Goal: Transaction & Acquisition: Book appointment/travel/reservation

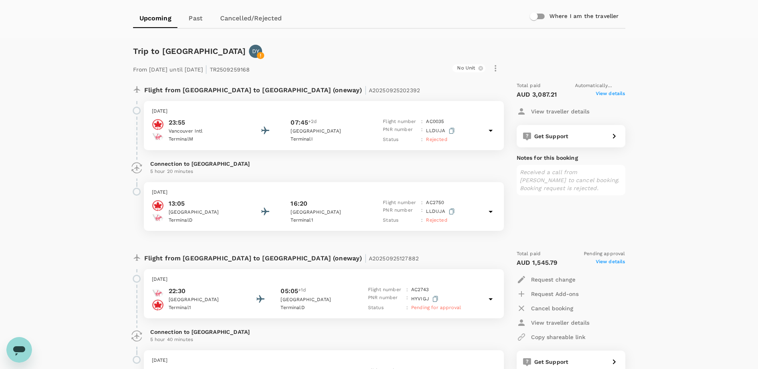
scroll to position [72, 0]
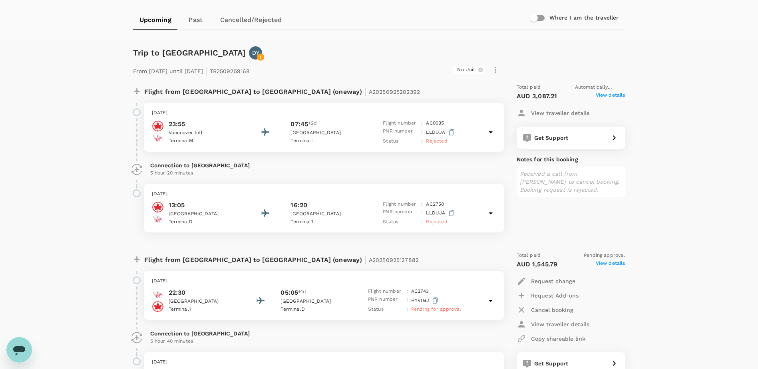
click at [247, 116] on p "[DATE]" at bounding box center [324, 113] width 344 height 8
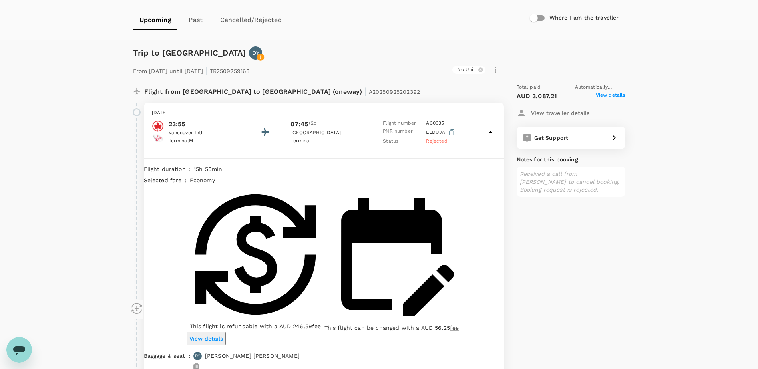
click at [247, 116] on p "[DATE]" at bounding box center [324, 113] width 344 height 8
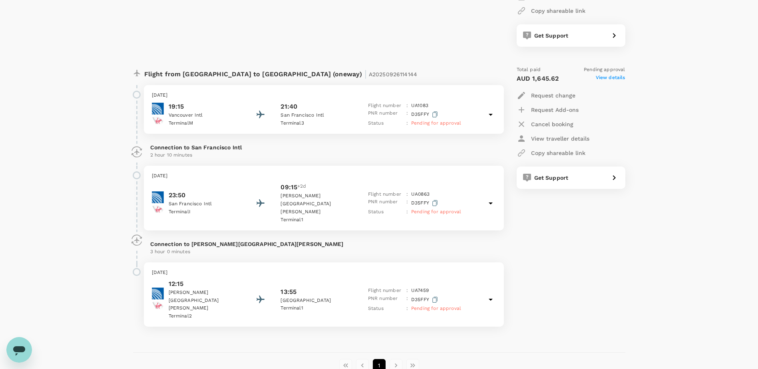
scroll to position [631, 0]
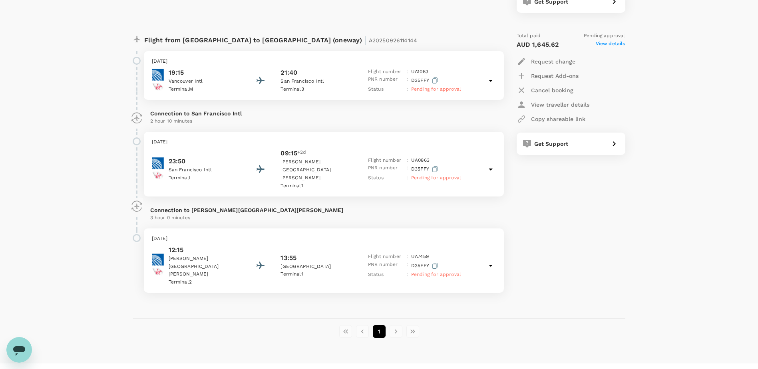
click at [387, 261] on p "PNR number" at bounding box center [385, 266] width 35 height 10
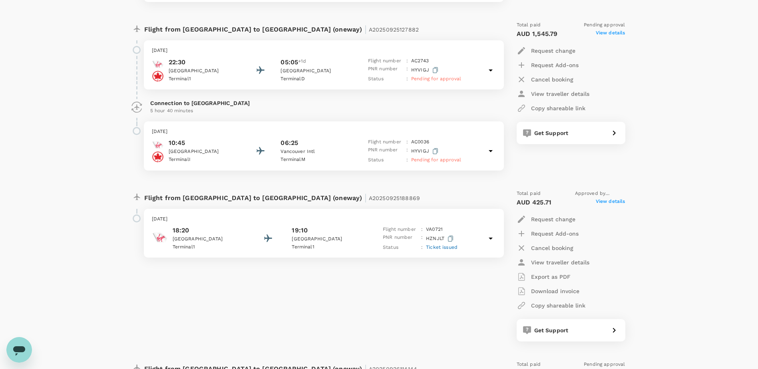
scroll to position [308, 0]
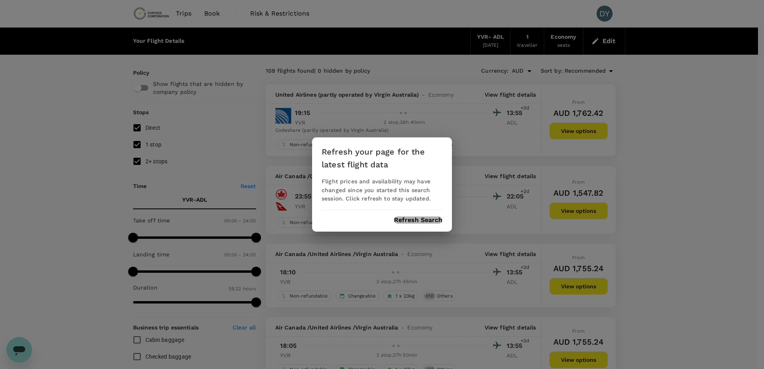
click at [415, 216] on button "Refresh Search" at bounding box center [418, 219] width 48 height 7
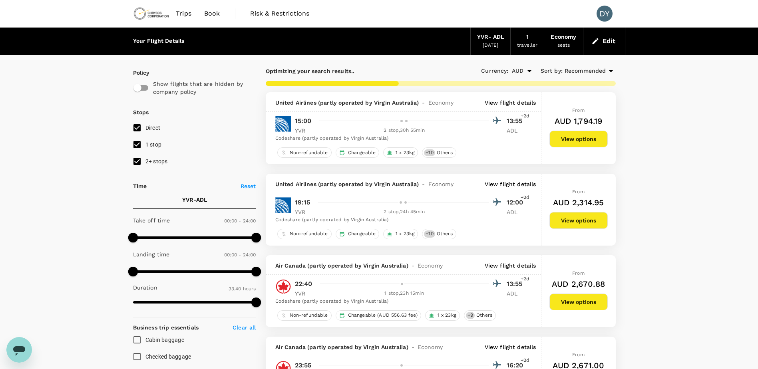
type input "2720"
checkbox input "false"
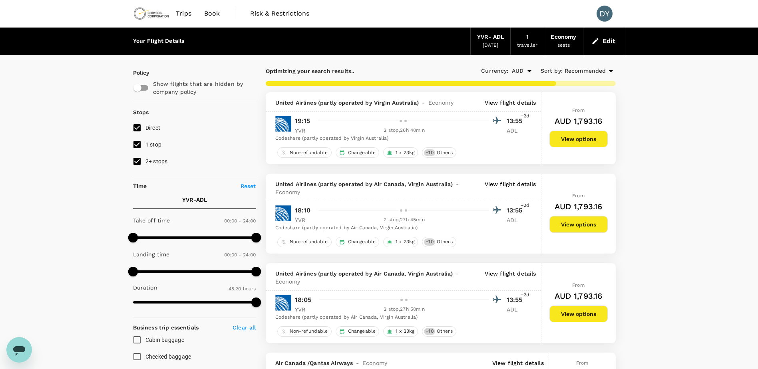
click at [603, 42] on button "Edit" at bounding box center [603, 41] width 29 height 13
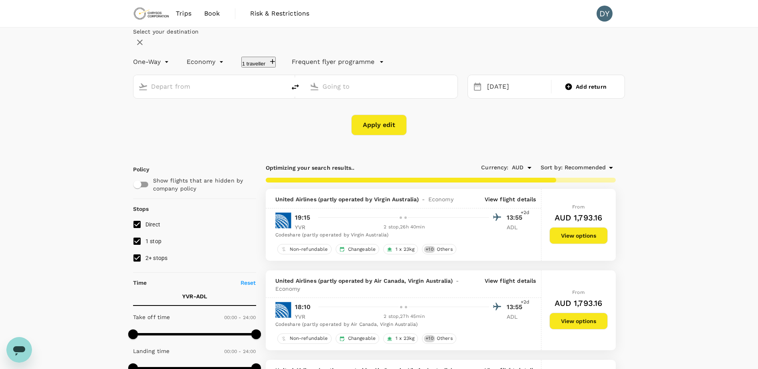
type input "Vancouver Intl (YVR)"
type input "Adelaide (ADL)"
click at [495, 95] on div "31 Oct" at bounding box center [516, 87] width 65 height 16
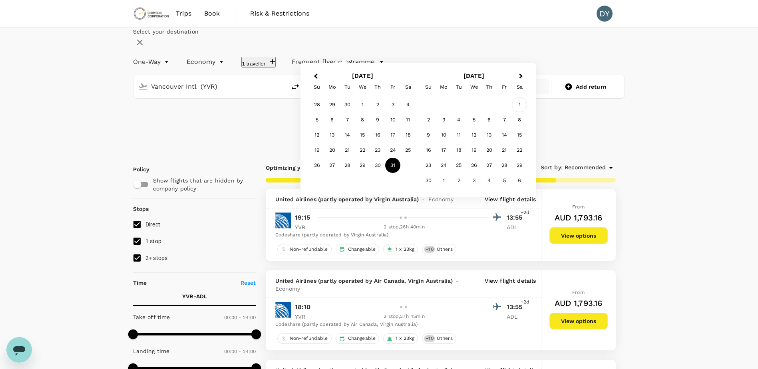
click at [527, 112] on div "1" at bounding box center [519, 104] width 15 height 15
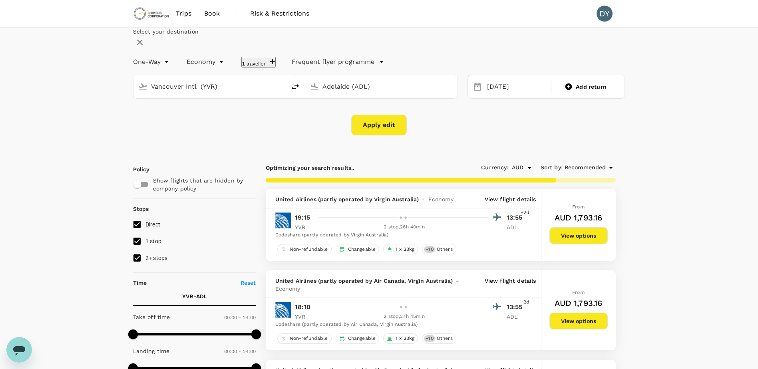
click at [389, 135] on button "Apply edit" at bounding box center [379, 125] width 56 height 21
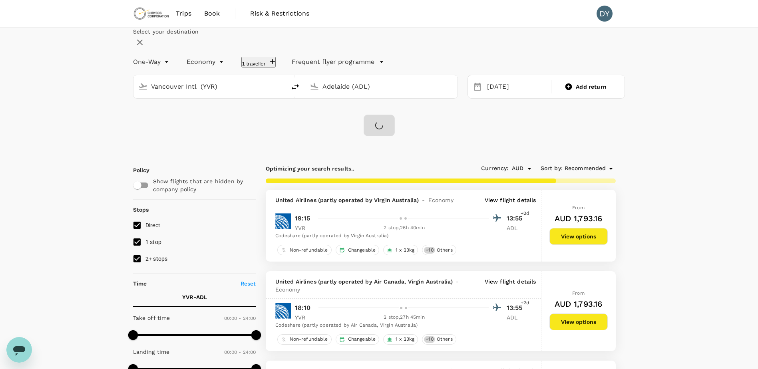
type input "2830"
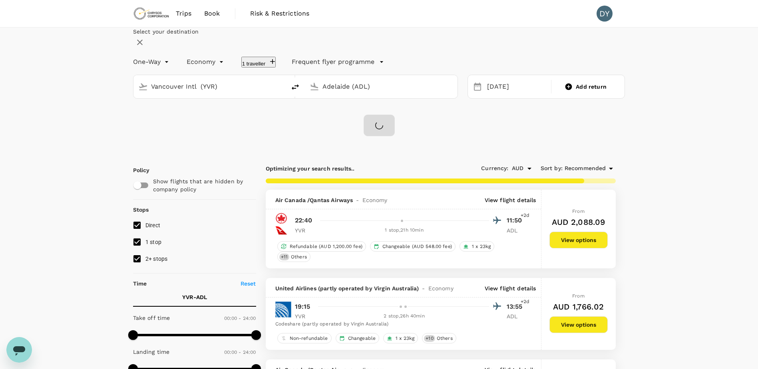
checkbox input "false"
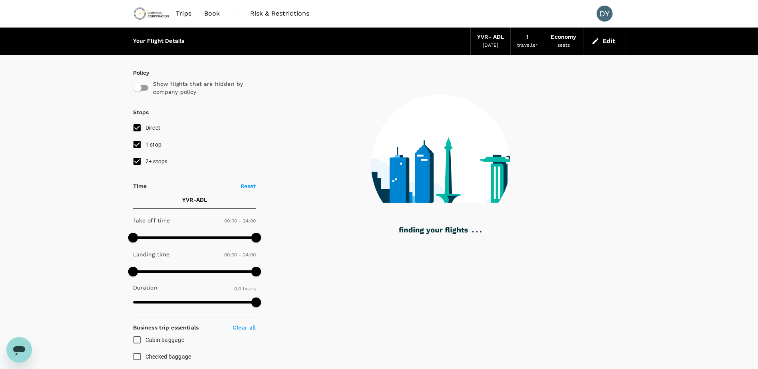
type input "2465"
checkbox input "true"
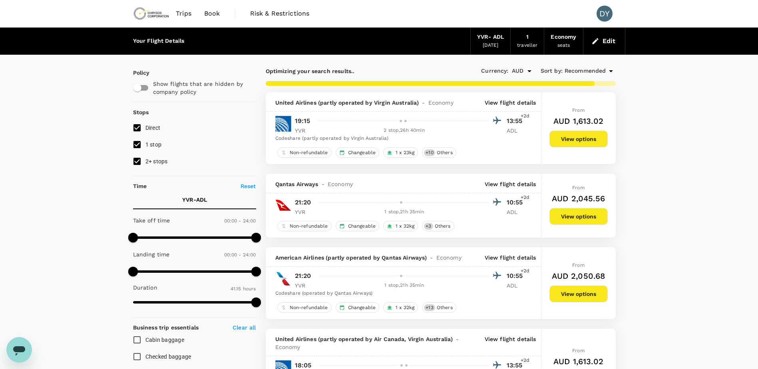
type input "4355"
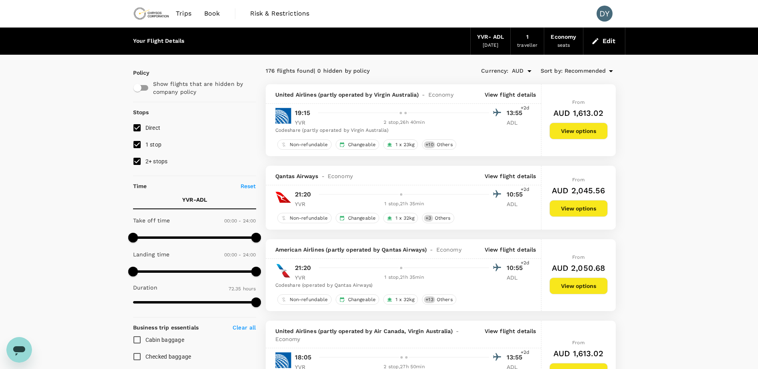
click at [508, 99] on p "View flight details" at bounding box center [510, 95] width 52 height 8
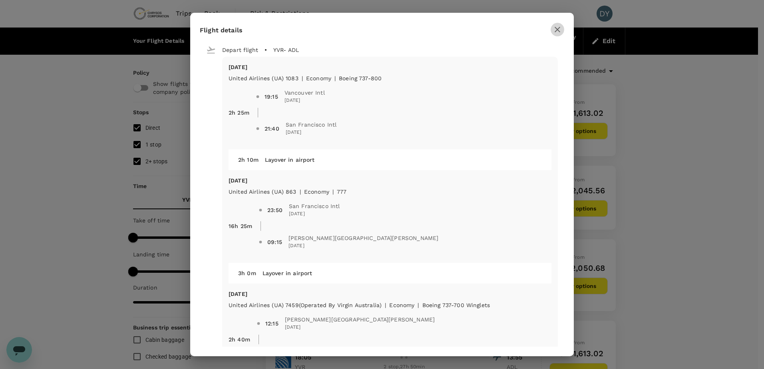
click at [556, 26] on icon "button" at bounding box center [557, 30] width 10 height 10
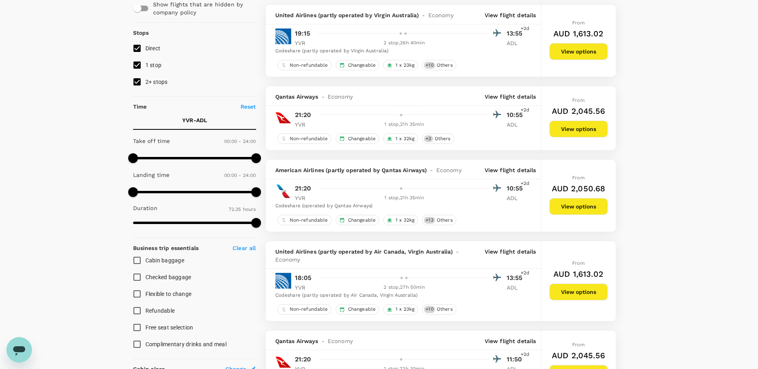
scroll to position [80, 0]
click at [502, 97] on p "View flight details" at bounding box center [510, 96] width 52 height 8
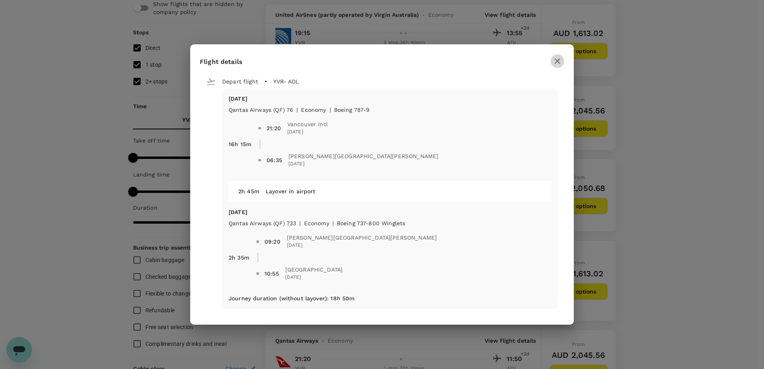
click at [554, 63] on icon "button" at bounding box center [557, 61] width 10 height 10
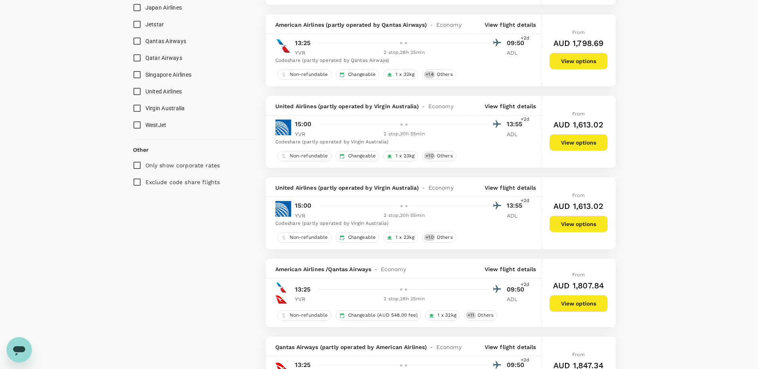
scroll to position [639, 0]
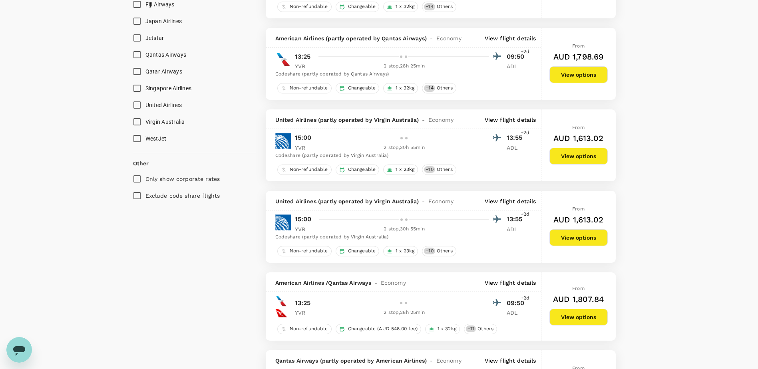
click at [502, 200] on p "View flight details" at bounding box center [510, 201] width 52 height 8
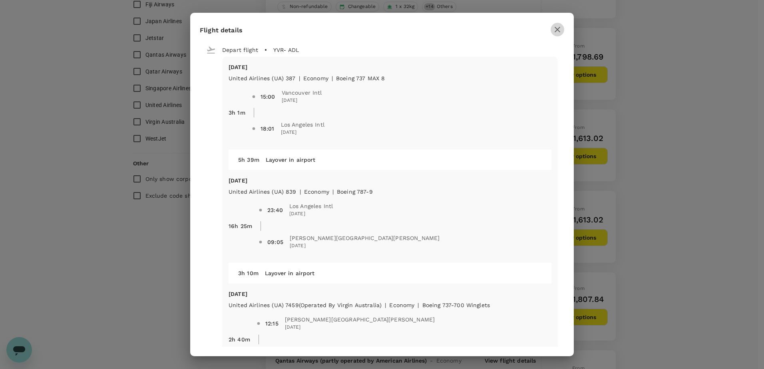
click at [560, 28] on icon "button" at bounding box center [557, 30] width 10 height 10
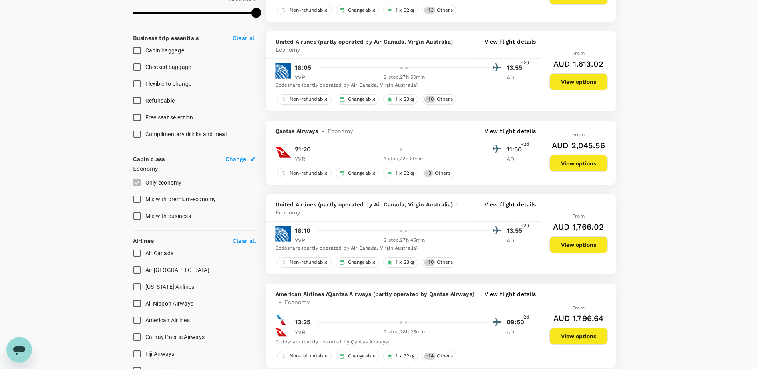
scroll to position [359, 0]
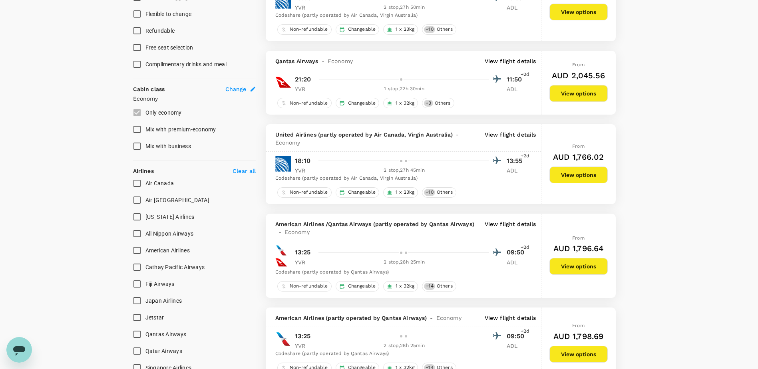
click at [137, 183] on input "Air Canada" at bounding box center [137, 183] width 17 height 17
checkbox input "true"
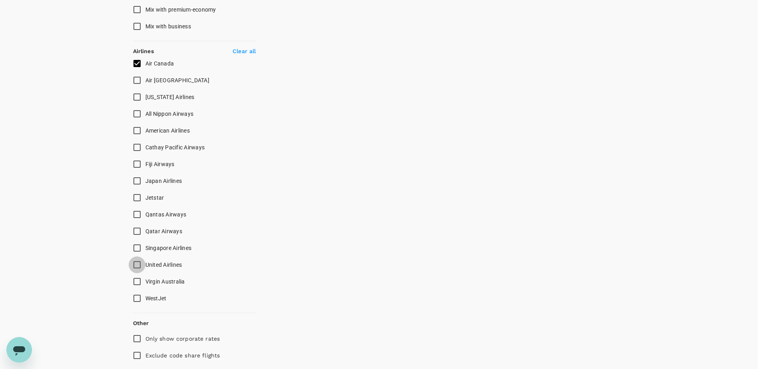
click at [136, 265] on input "United Airlines" at bounding box center [137, 264] width 17 height 17
checkbox input "true"
click at [136, 280] on input "Virgin Australia" at bounding box center [137, 281] width 17 height 17
checkbox input "true"
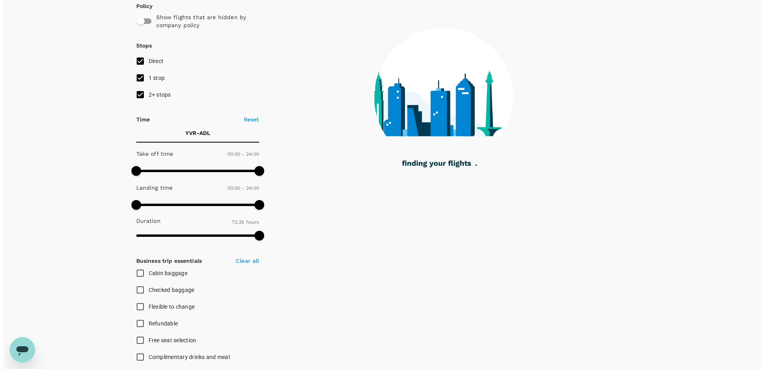
scroll to position [0, 0]
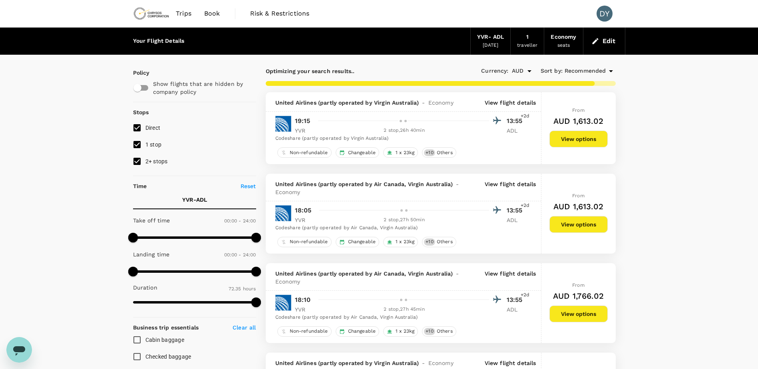
checkbox input "false"
checkbox input "true"
click at [527, 175] on div "United Airlines (partly operated by Air Canada, Virgin Australia) - Economy Vie…" at bounding box center [403, 188] width 275 height 28
click at [522, 182] on p "View flight details" at bounding box center [510, 188] width 52 height 16
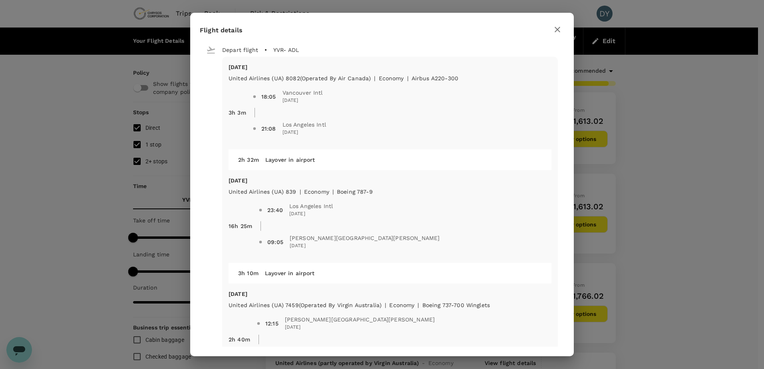
click at [558, 25] on icon "button" at bounding box center [557, 30] width 10 height 10
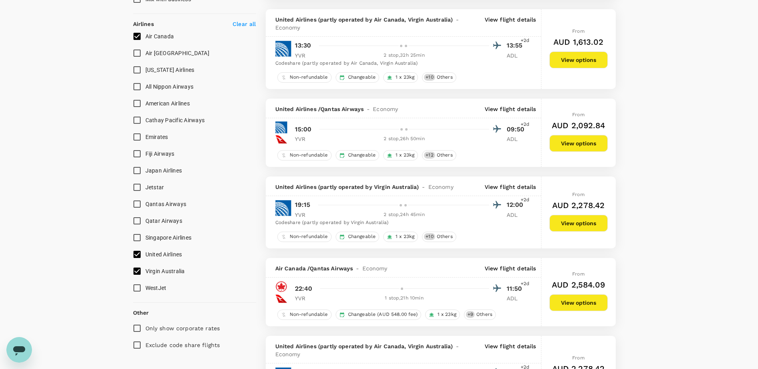
scroll to position [559, 0]
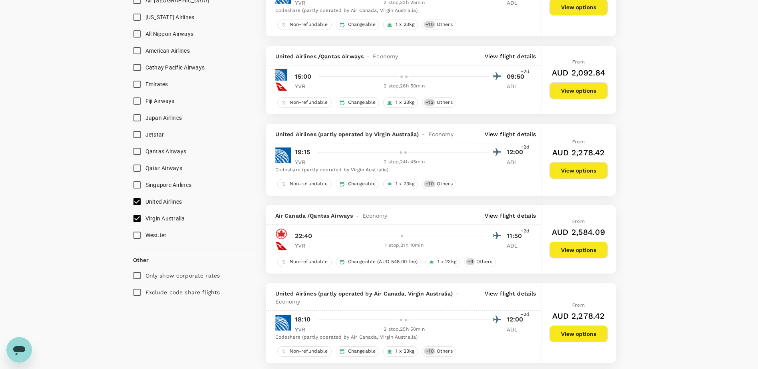
checkbox input "false"
checkbox input "true"
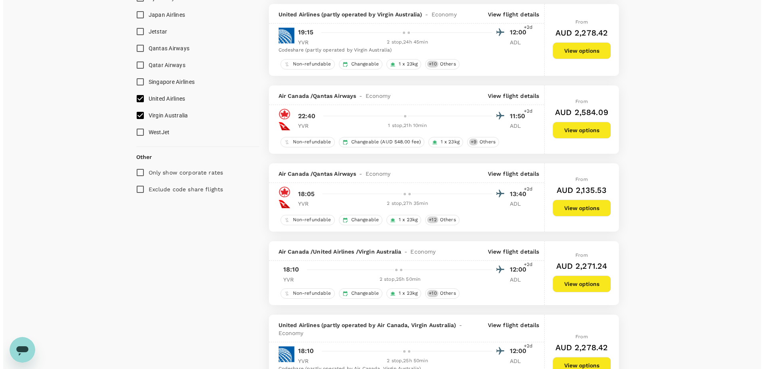
scroll to position [719, 0]
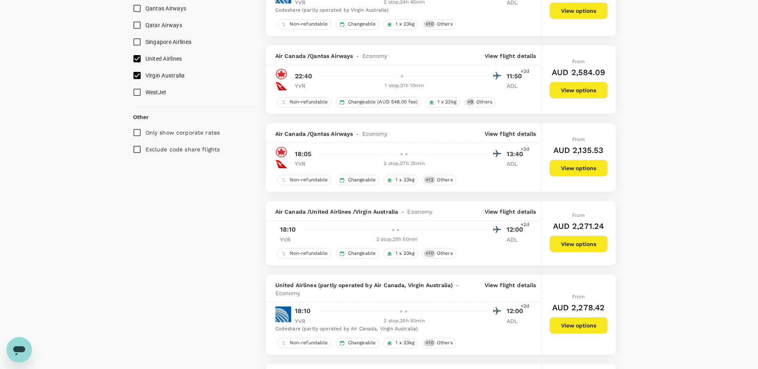
click at [507, 136] on p "View flight details" at bounding box center [510, 134] width 52 height 8
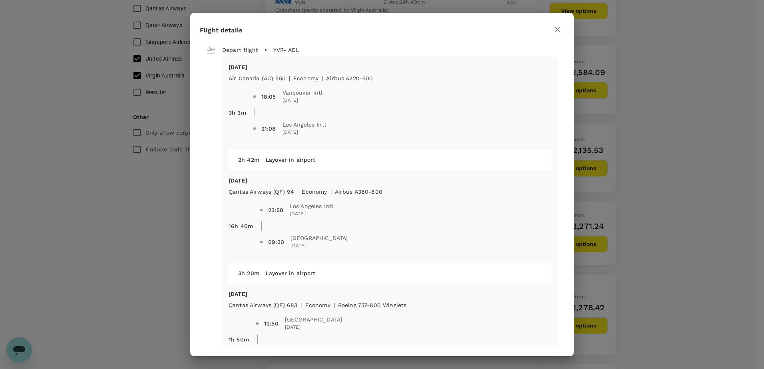
checkbox input "false"
checkbox input "true"
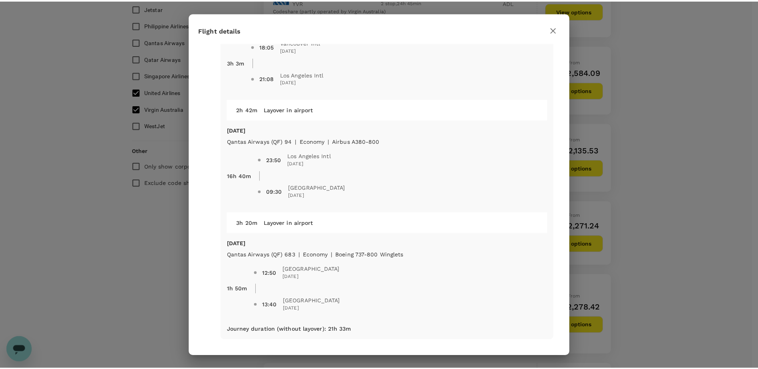
scroll to position [0, 0]
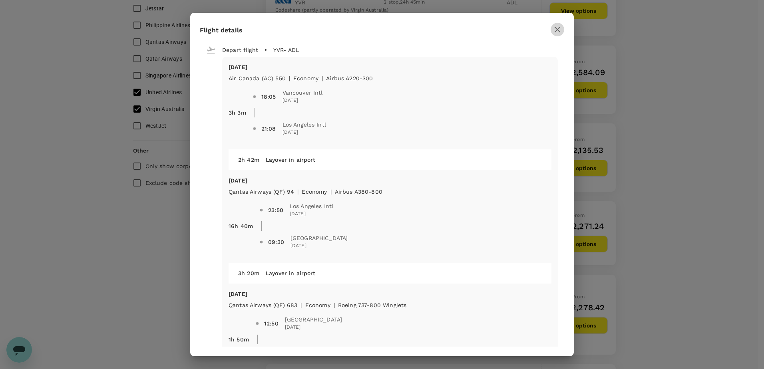
click at [557, 27] on icon "button" at bounding box center [557, 30] width 10 height 10
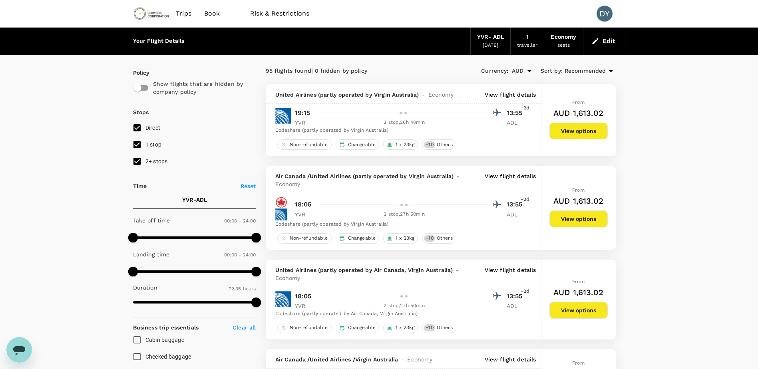
click at [137, 161] on input "2+ stops" at bounding box center [137, 161] width 17 height 17
checkbox input "false"
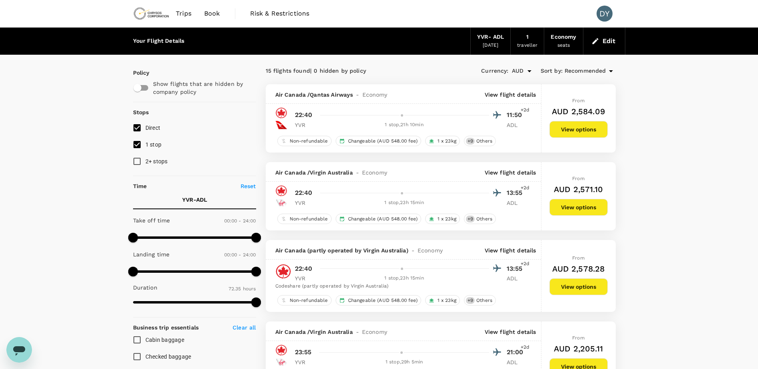
click at [482, 98] on div "Air Canada / Qantas Airways - Economy View flight details" at bounding box center [405, 95] width 261 height 8
click at [489, 95] on p "View flight details" at bounding box center [510, 95] width 52 height 8
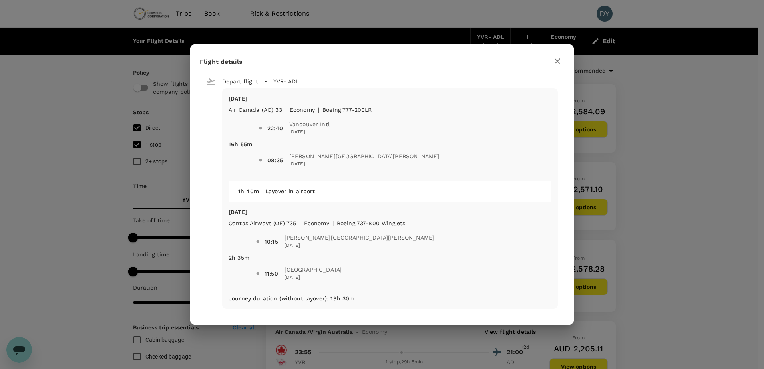
click at [555, 61] on icon "button" at bounding box center [557, 61] width 10 height 10
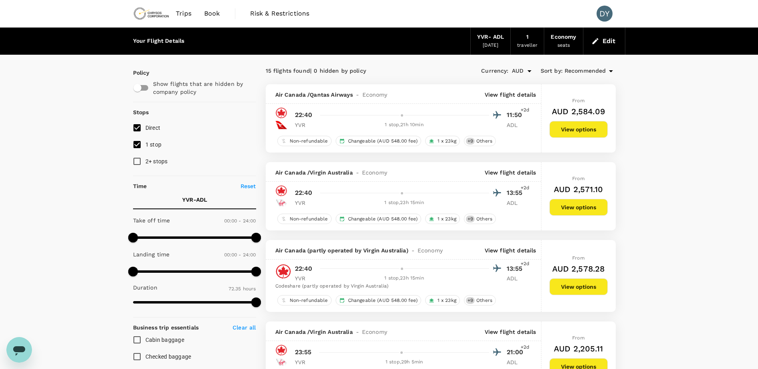
click at [504, 171] on p "View flight details" at bounding box center [510, 173] width 52 height 8
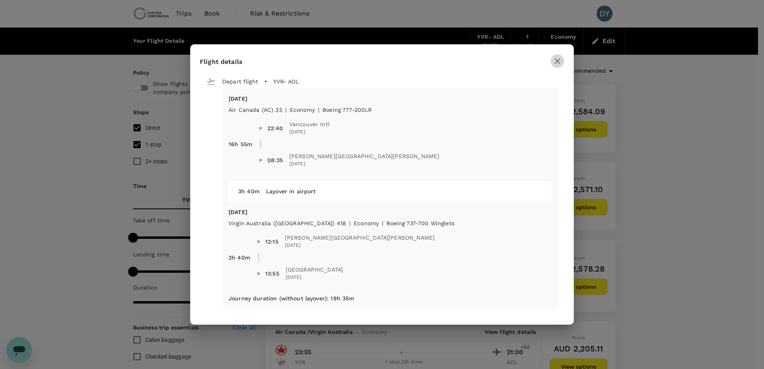
click at [553, 61] on icon "button" at bounding box center [557, 61] width 10 height 10
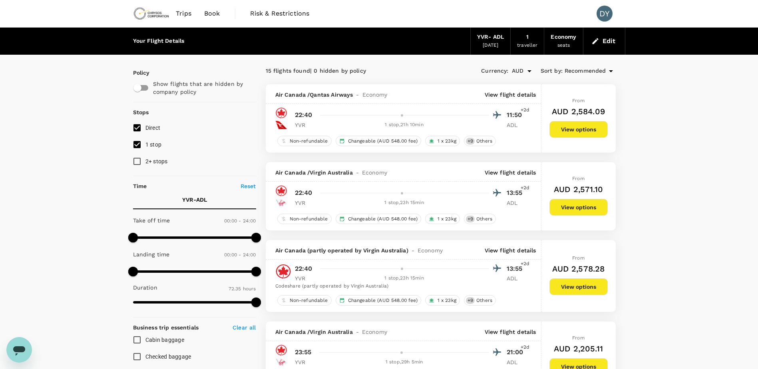
click at [518, 171] on p "View flight details" at bounding box center [510, 173] width 52 height 8
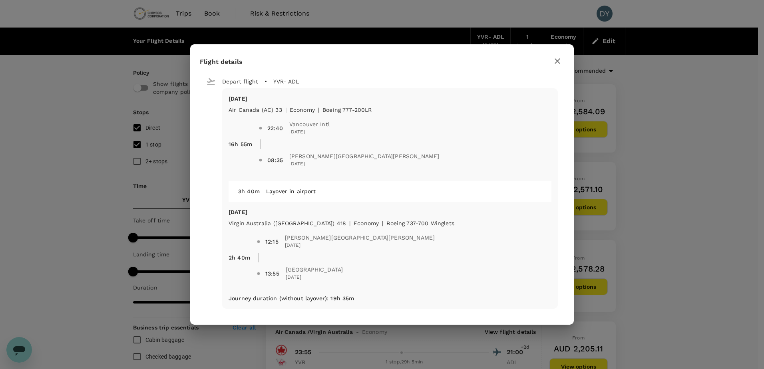
click at [557, 60] on icon "button" at bounding box center [557, 61] width 10 height 10
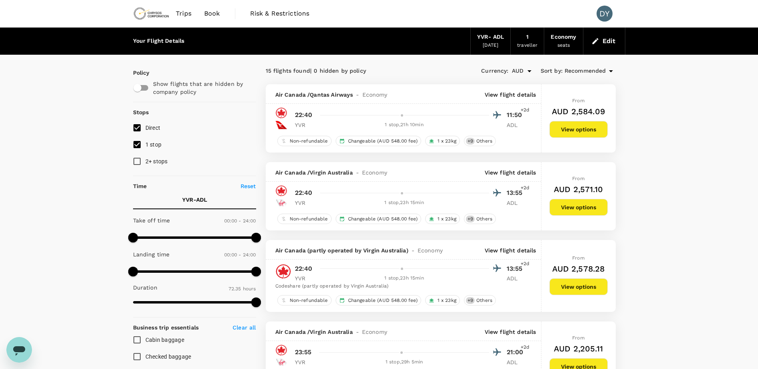
click at [508, 253] on p "View flight details" at bounding box center [510, 250] width 52 height 8
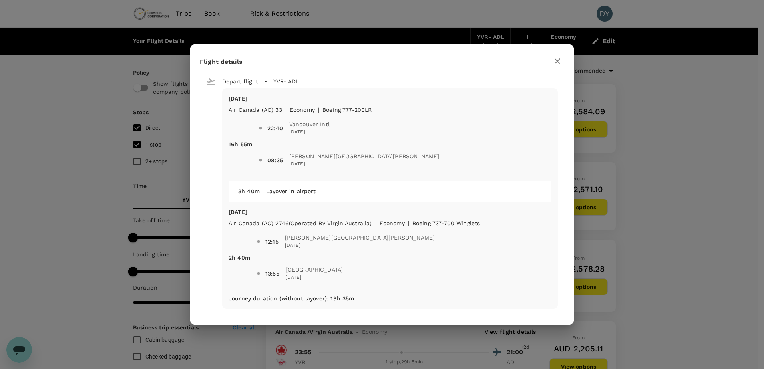
click at [560, 56] on button "button" at bounding box center [557, 61] width 14 height 14
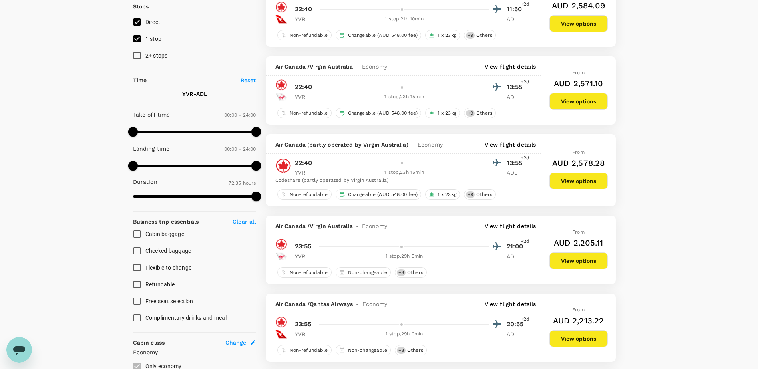
scroll to position [120, 0]
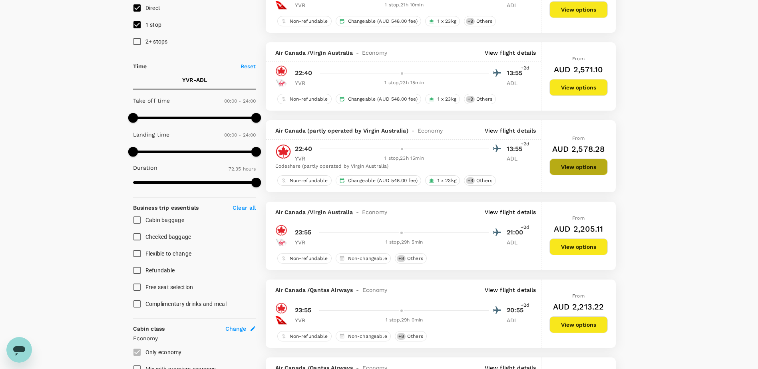
click at [558, 168] on button "View options" at bounding box center [578, 167] width 58 height 17
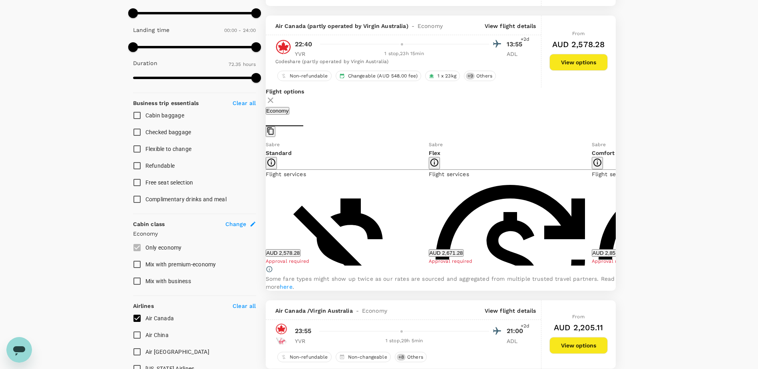
scroll to position [240, 0]
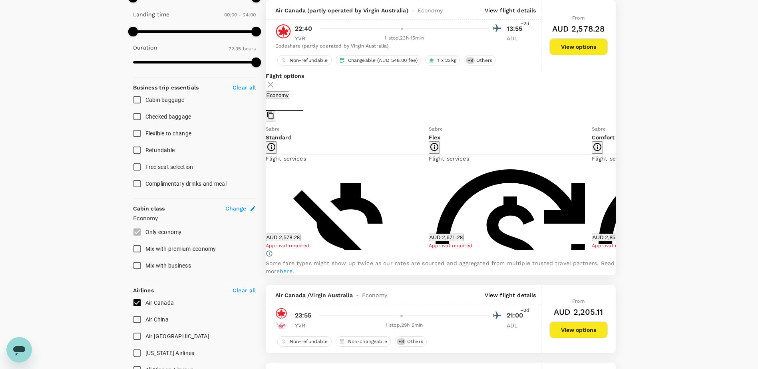
click at [617, 191] on icon at bounding box center [621, 187] width 8 height 8
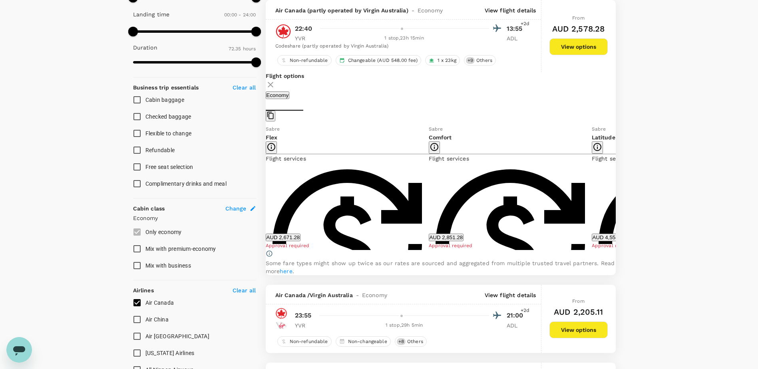
click at [260, 191] on icon at bounding box center [258, 187] width 4 height 7
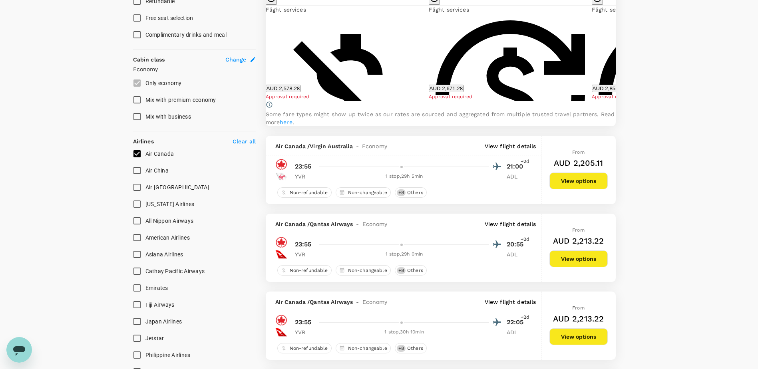
scroll to position [400, 0]
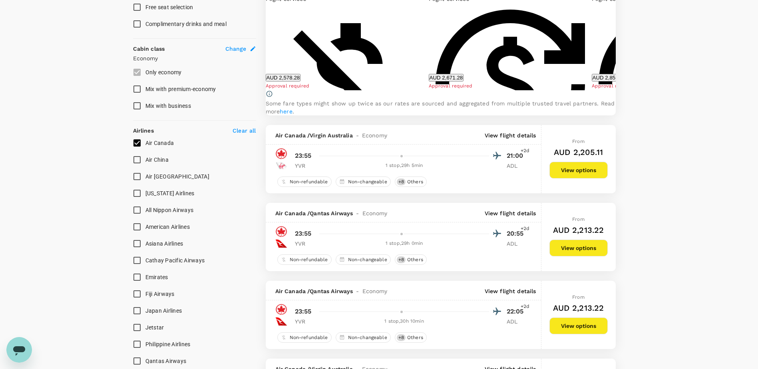
click at [497, 139] on p "View flight details" at bounding box center [510, 135] width 52 height 8
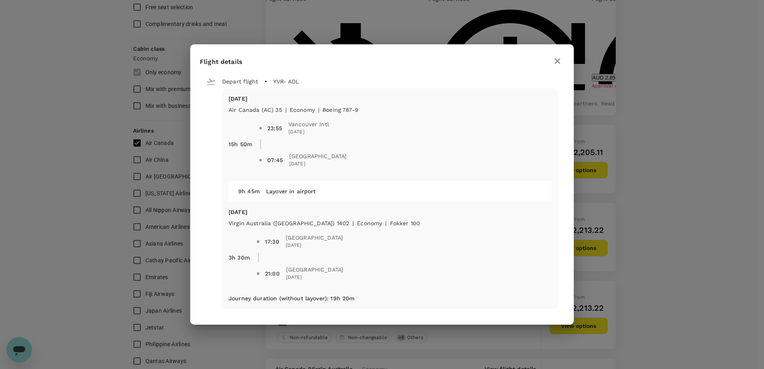
click at [557, 62] on icon "button" at bounding box center [557, 61] width 10 height 10
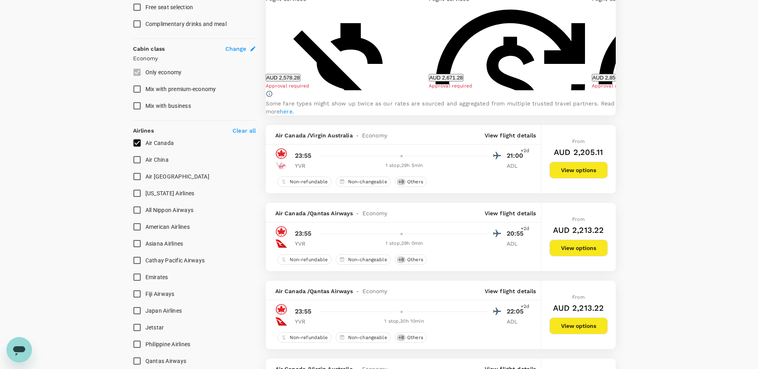
click at [512, 139] on p "View flight details" at bounding box center [510, 135] width 52 height 8
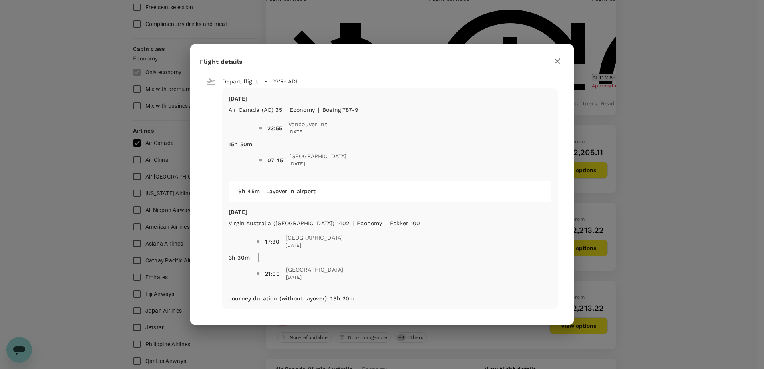
click at [554, 63] on icon "button" at bounding box center [557, 61] width 10 height 10
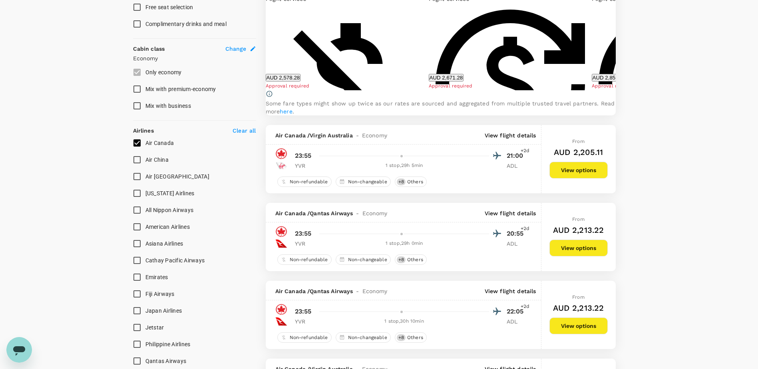
click at [582, 179] on button "View options" at bounding box center [578, 170] width 58 height 17
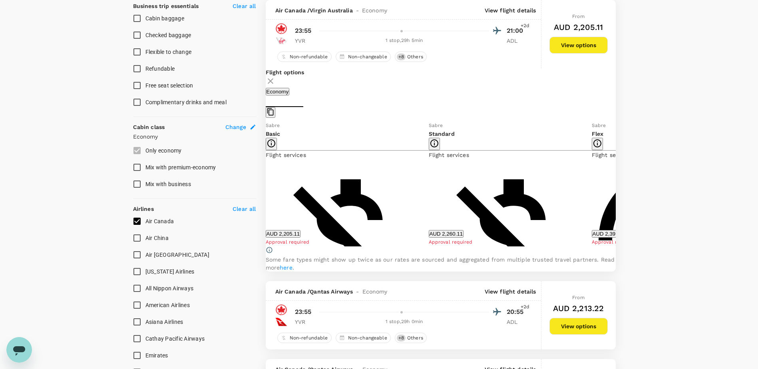
scroll to position [282, 0]
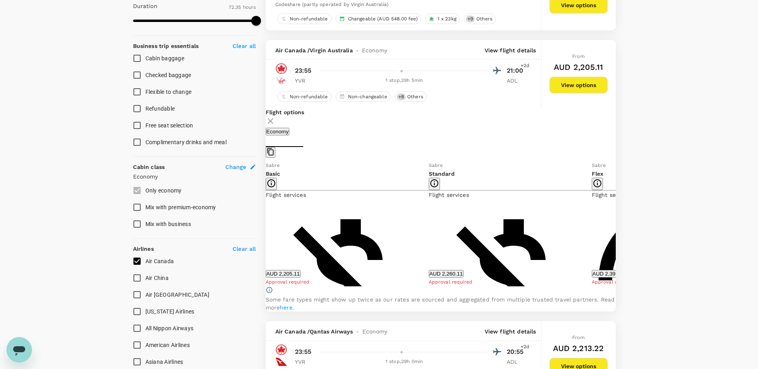
click at [617, 228] on icon at bounding box center [621, 224] width 8 height 8
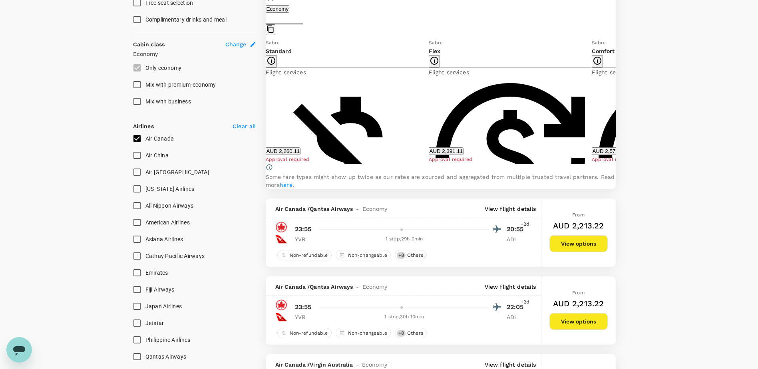
scroll to position [324, 0]
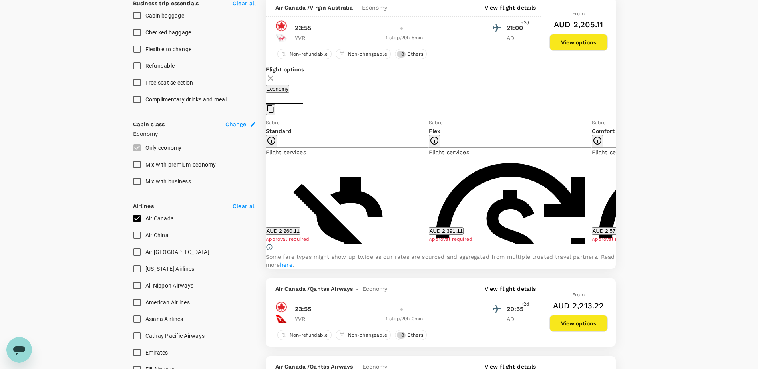
click at [260, 185] on icon at bounding box center [258, 181] width 4 height 7
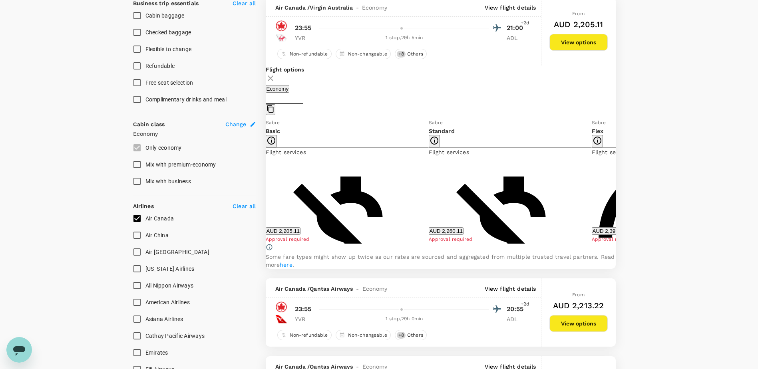
click at [617, 185] on icon at bounding box center [621, 181] width 8 height 8
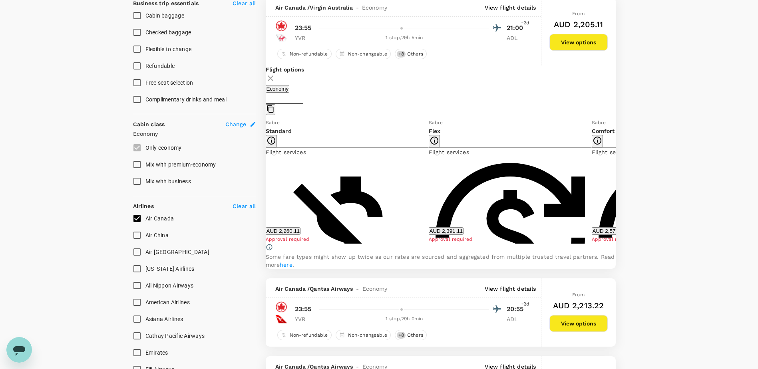
click at [264, 185] on icon at bounding box center [260, 181] width 8 height 8
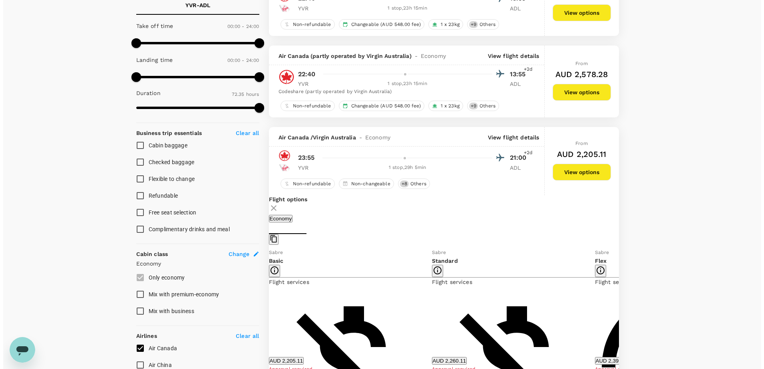
scroll to position [240, 0]
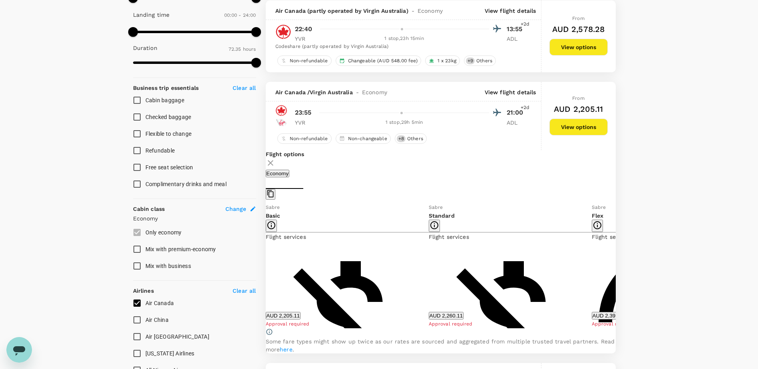
click at [502, 94] on p "View flight details" at bounding box center [510, 92] width 52 height 8
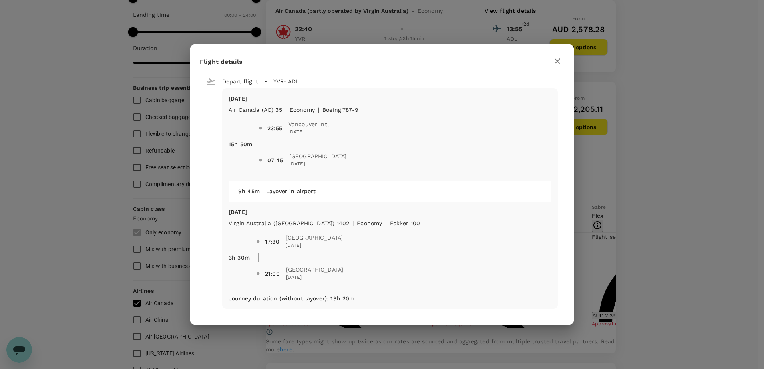
click at [548, 52] on div "Flight details Depart flight YVR - ADL Sat, 01 Nov Air Canada (AC) 35 | economy…" at bounding box center [381, 184] width 383 height 280
click at [559, 61] on icon "button" at bounding box center [557, 61] width 10 height 10
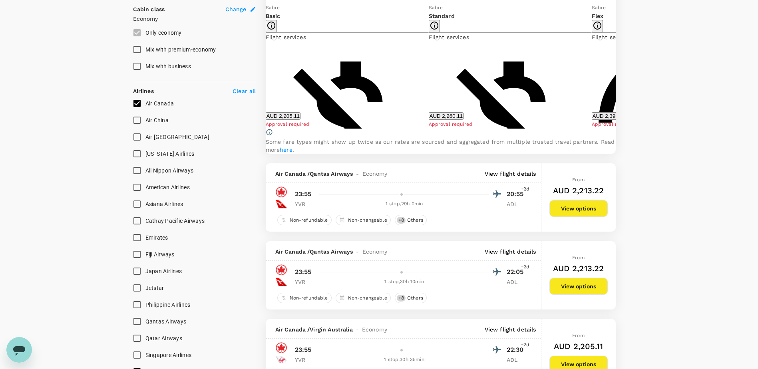
scroll to position [479, 0]
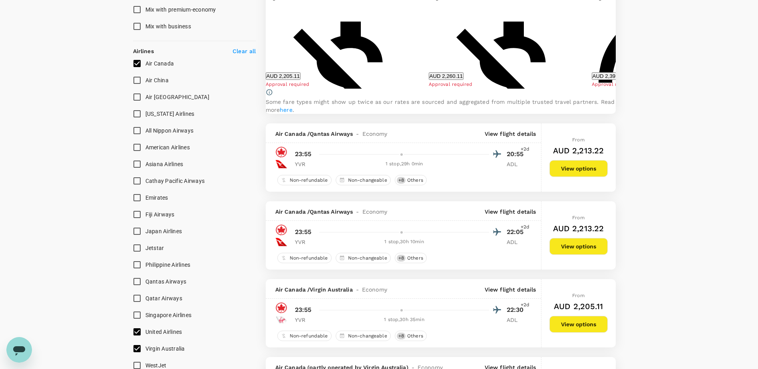
click at [510, 138] on p "View flight details" at bounding box center [510, 134] width 52 height 8
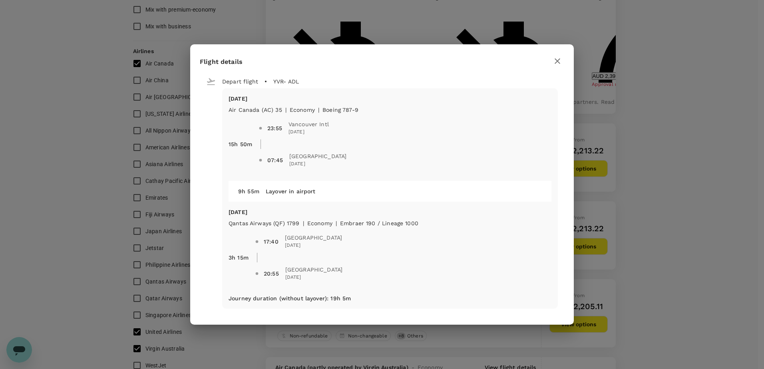
click at [554, 60] on icon "button" at bounding box center [557, 61] width 10 height 10
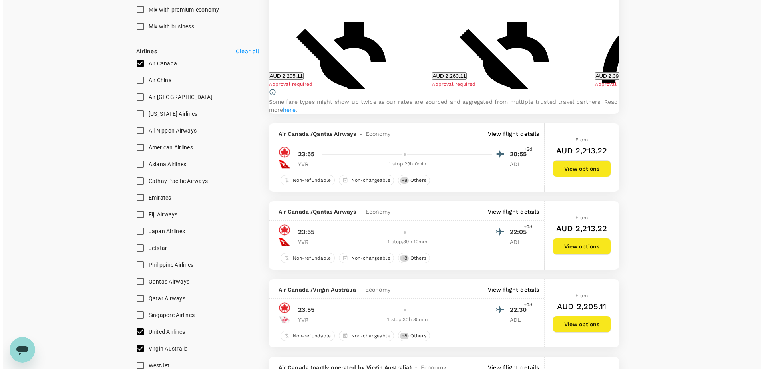
scroll to position [519, 0]
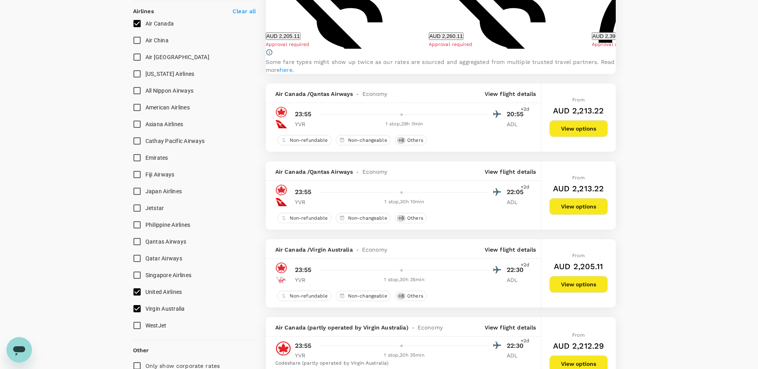
click at [521, 176] on p "View flight details" at bounding box center [510, 172] width 52 height 8
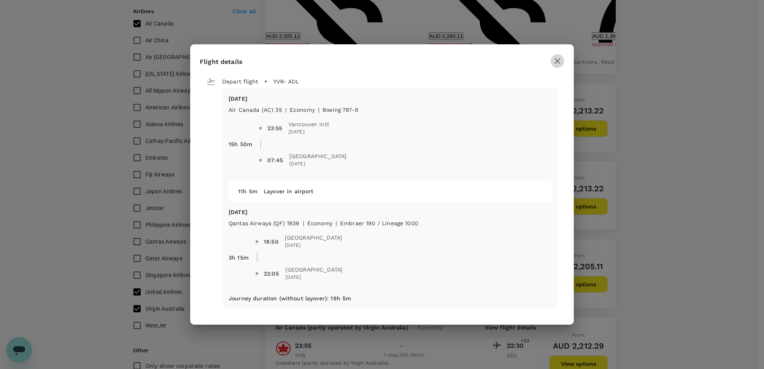
click at [554, 59] on icon "button" at bounding box center [557, 61] width 10 height 10
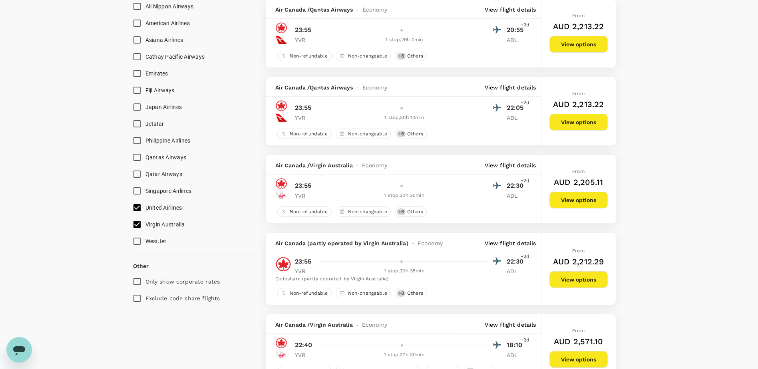
scroll to position [679, 0]
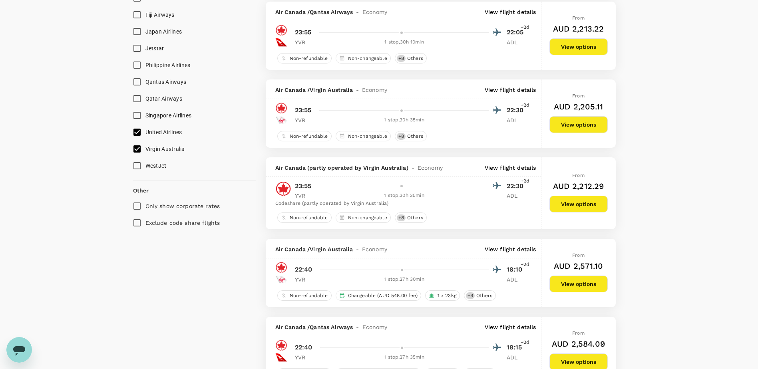
click at [514, 94] on p "View flight details" at bounding box center [510, 90] width 52 height 8
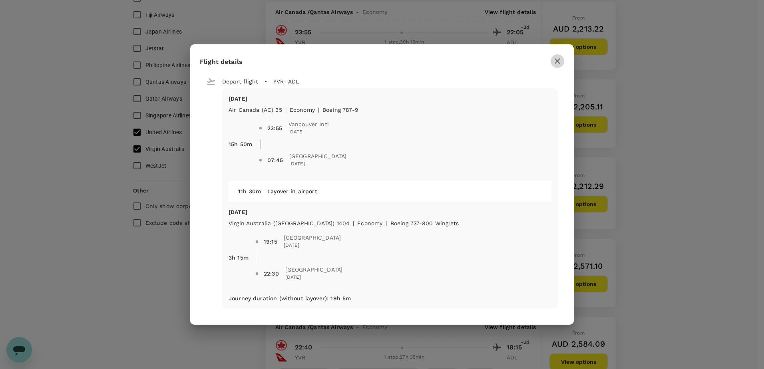
click at [555, 64] on icon "button" at bounding box center [557, 61] width 6 height 6
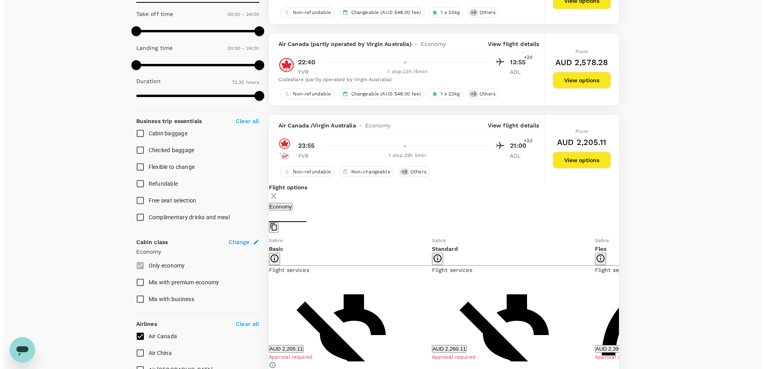
scroll to position [200, 0]
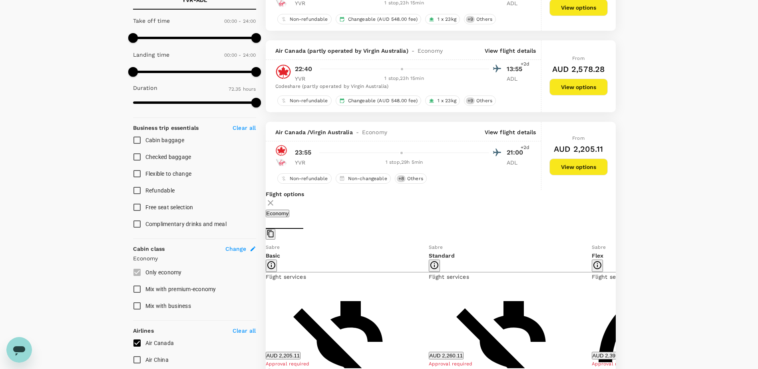
click at [507, 138] on div "Air Canada / Virgin Australia - Economy View flight details" at bounding box center [403, 132] width 275 height 20
click at [507, 136] on p "View flight details" at bounding box center [510, 132] width 52 height 8
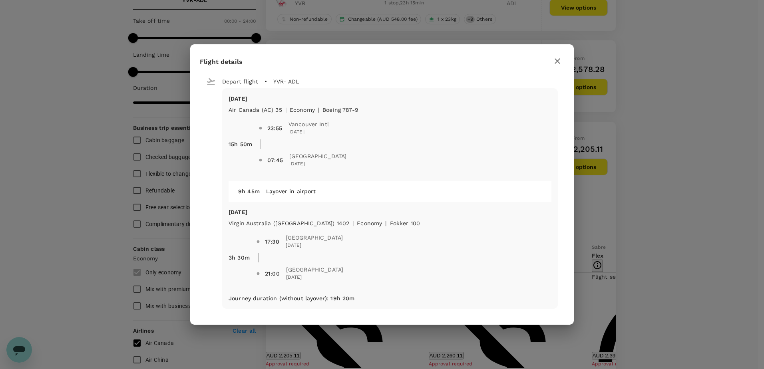
click at [563, 60] on button "button" at bounding box center [557, 61] width 14 height 14
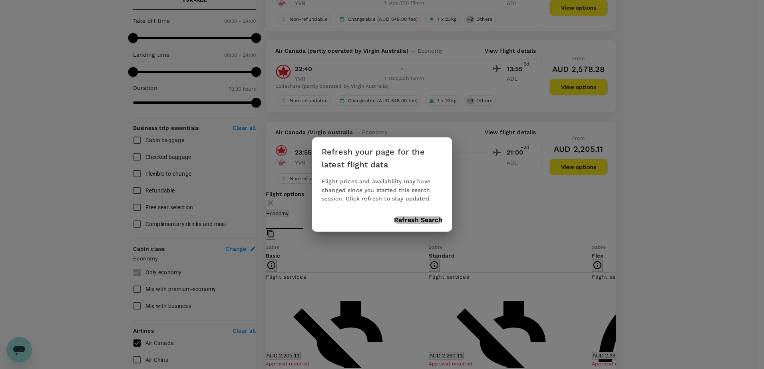
click at [408, 220] on button "Refresh Search" at bounding box center [418, 219] width 48 height 7
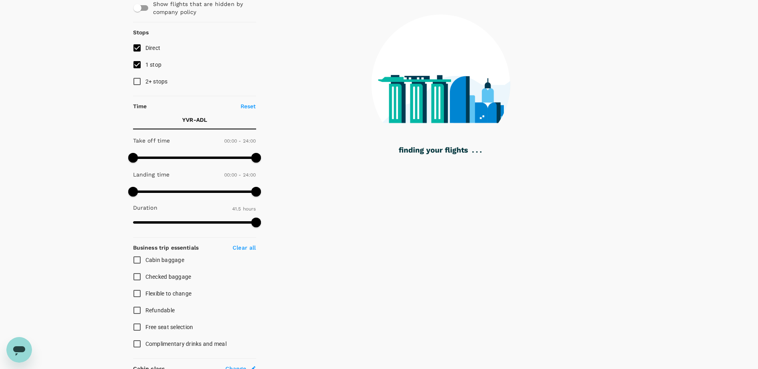
scroll to position [40, 0]
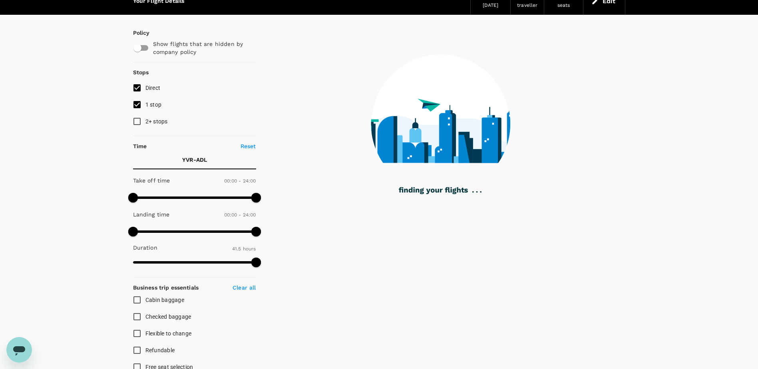
type input "2560"
checkbox input "true"
checkbox input "false"
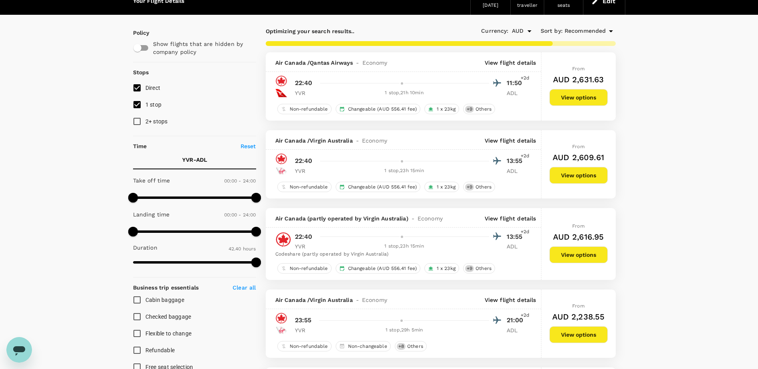
checkbox input "false"
type input "4355"
checkbox input "false"
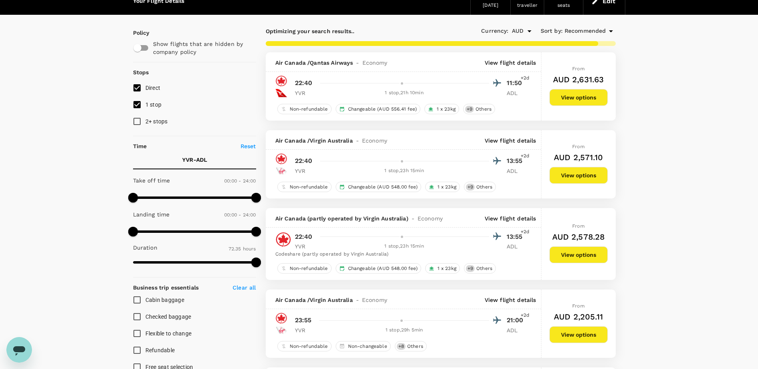
checkbox input "false"
checkbox input "true"
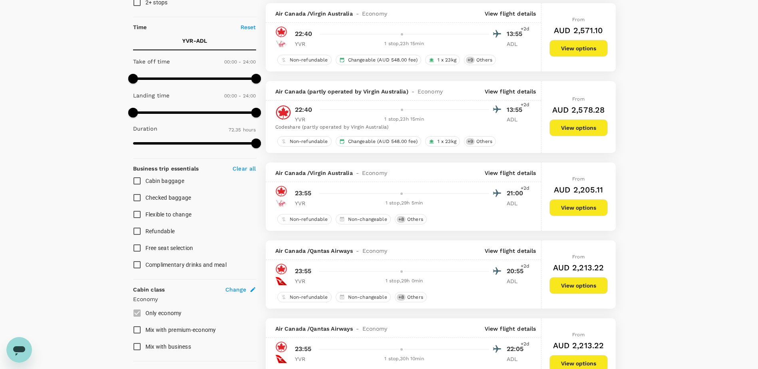
scroll to position [160, 0]
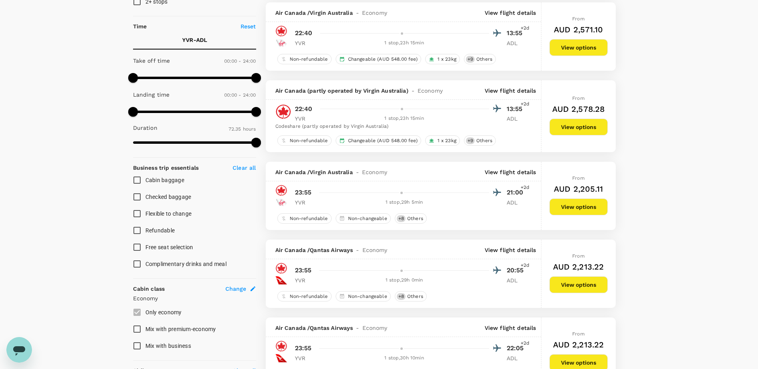
click at [571, 198] on div "From AUD 2,205.11 View options" at bounding box center [578, 196] width 58 height 68
click at [572, 201] on button "View options" at bounding box center [578, 206] width 58 height 17
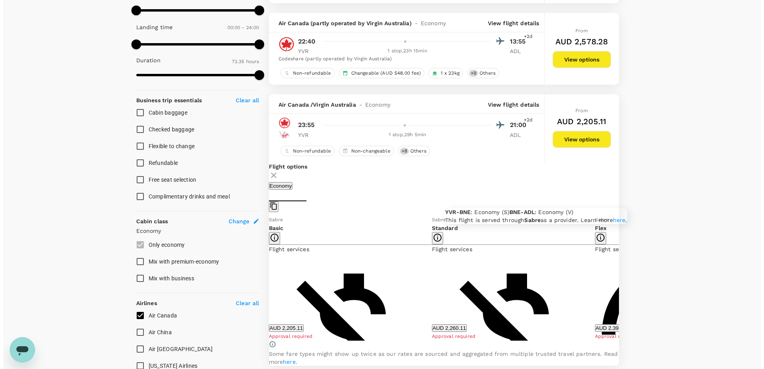
scroll to position [227, 0]
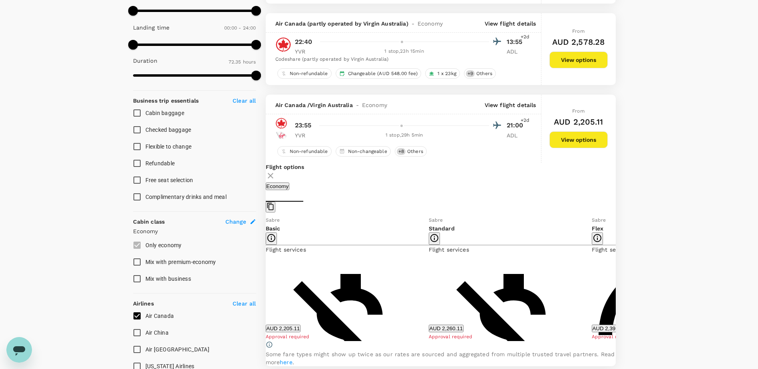
click at [508, 111] on div "Air Canada / Virgin Australia - Economy View flight details" at bounding box center [403, 105] width 275 height 20
click at [512, 103] on p "View flight details" at bounding box center [510, 105] width 52 height 8
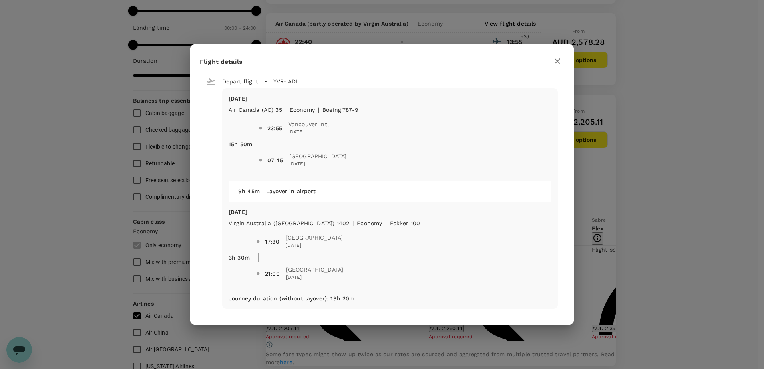
click at [559, 58] on icon "button" at bounding box center [557, 61] width 10 height 10
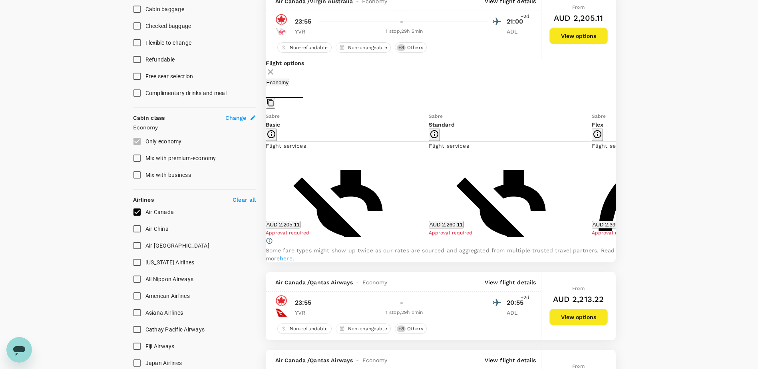
scroll to position [200, 0]
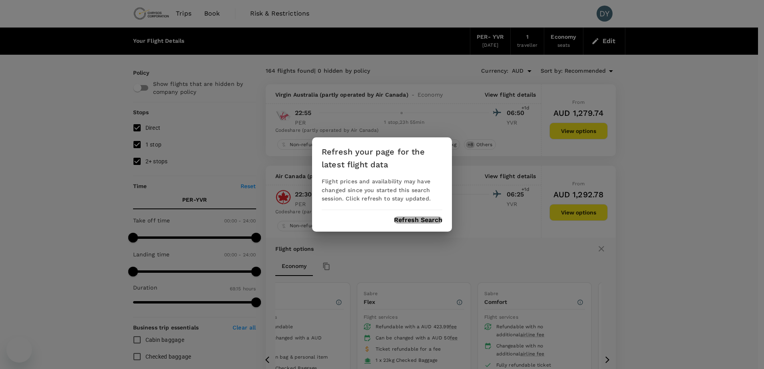
click at [405, 218] on button "Refresh Search" at bounding box center [418, 219] width 48 height 7
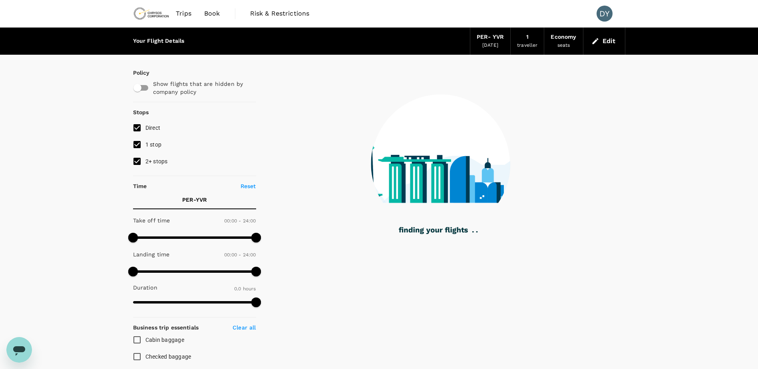
type input "2415"
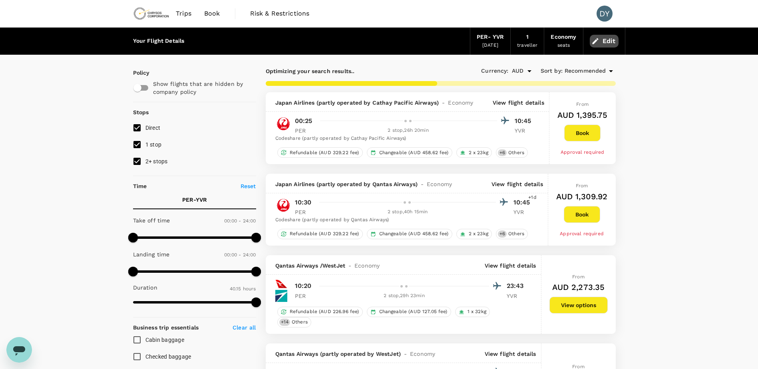
click at [591, 41] on icon "button" at bounding box center [595, 41] width 8 height 8
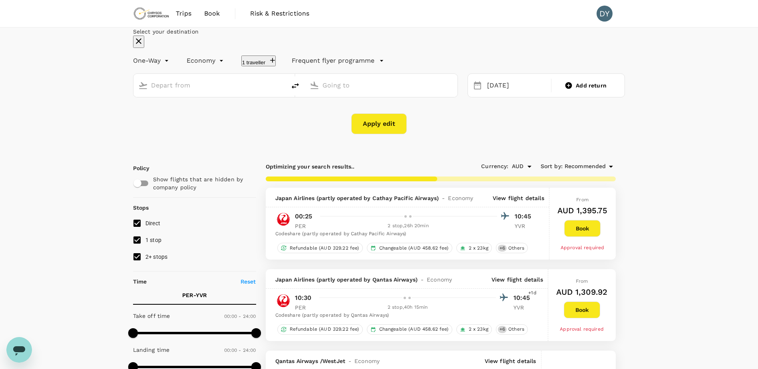
type input "Perth (PER)"
type input "Vancouver Intl (YVR)"
click at [299, 89] on icon "delete" at bounding box center [295, 86] width 7 height 6
type input "Vancouver Intl (YVR)"
click at [377, 91] on input "Perth (PER)" at bounding box center [381, 85] width 118 height 12
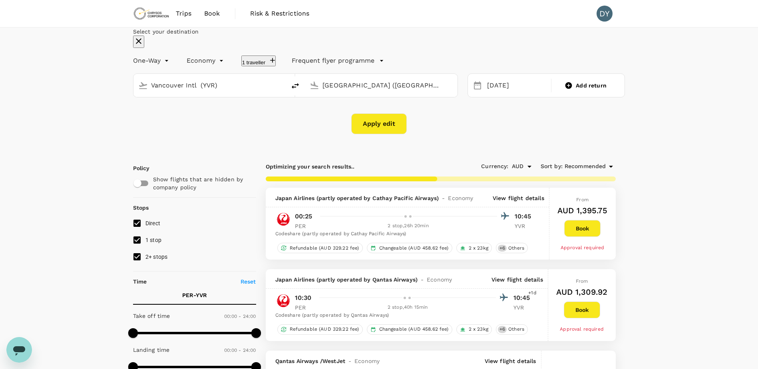
click at [377, 91] on input "Perth (PER)" at bounding box center [381, 85] width 118 height 12
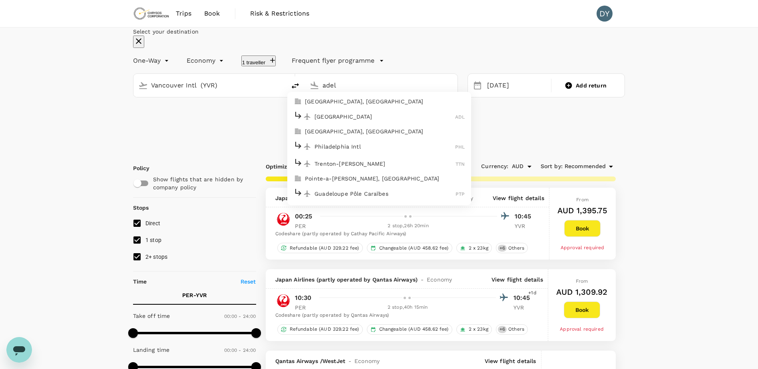
click at [371, 121] on p "[GEOGRAPHIC_DATA]" at bounding box center [384, 117] width 141 height 8
type input "Adelaide (ADL)"
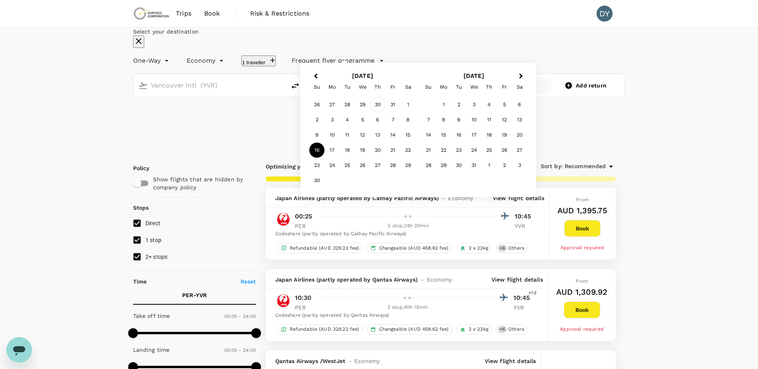
type input "2735"
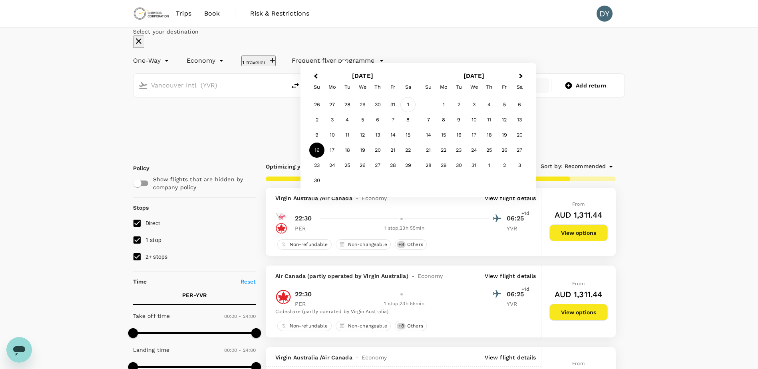
type input "Adelaide (ADL)"
click at [415, 112] on div "1" at bounding box center [407, 104] width 15 height 15
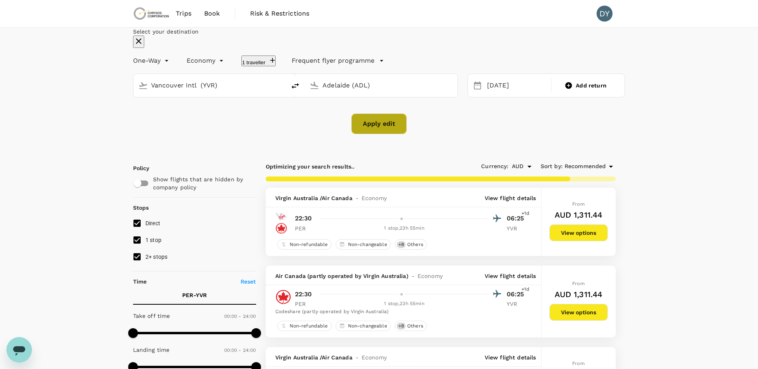
click at [393, 134] on button "Apply edit" at bounding box center [379, 123] width 56 height 21
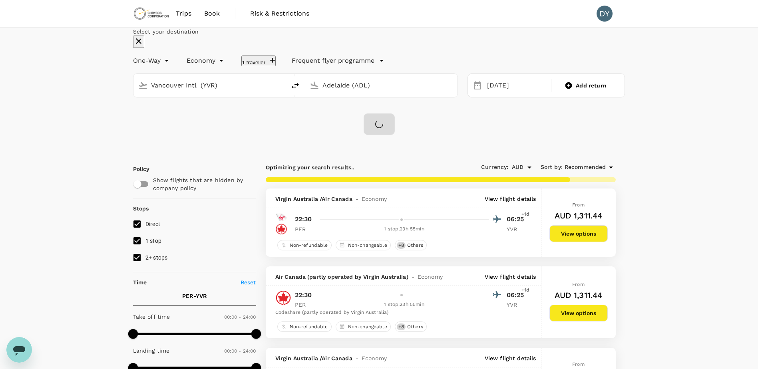
checkbox input "false"
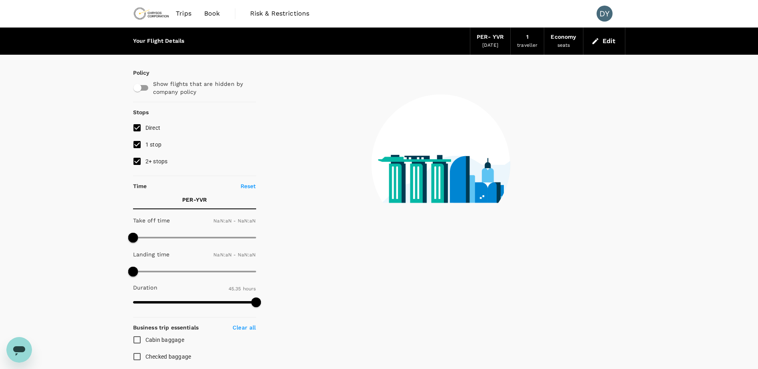
type input "1440"
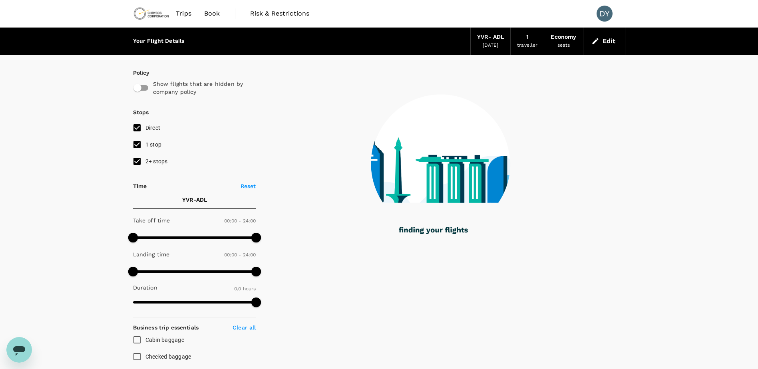
type input "2465"
checkbox input "true"
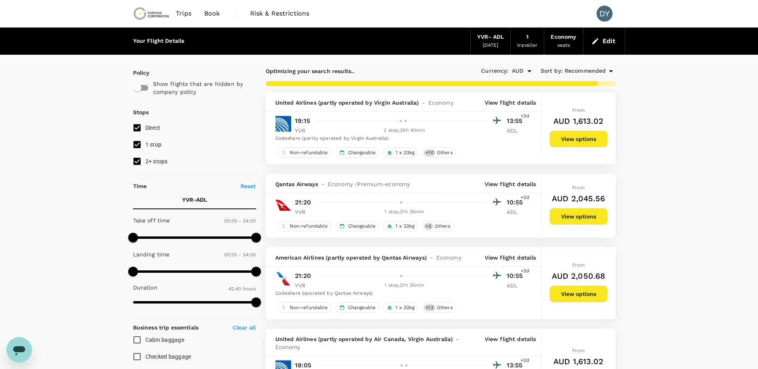
click at [515, 189] on div "Qantas Airways - Economy / Premium-economy View flight details" at bounding box center [403, 184] width 275 height 20
click at [513, 186] on p "View flight details" at bounding box center [510, 184] width 52 height 8
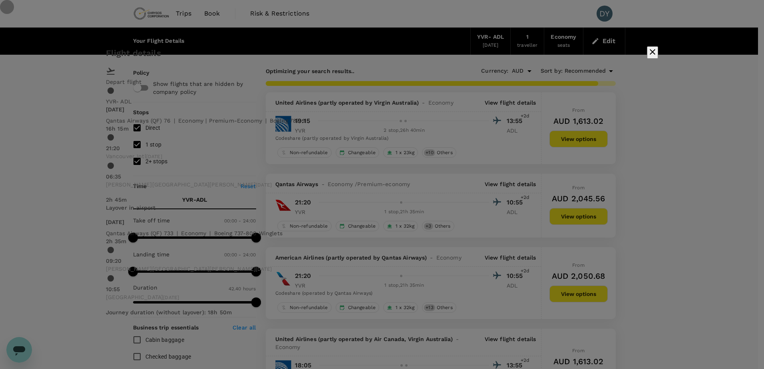
click at [647, 57] on icon "button" at bounding box center [652, 52] width 10 height 10
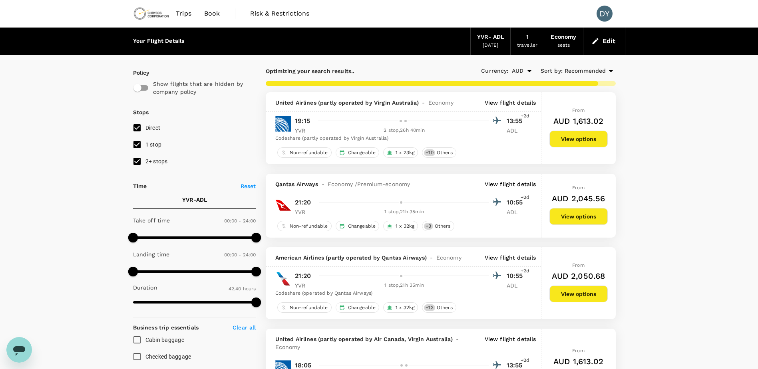
type input "4355"
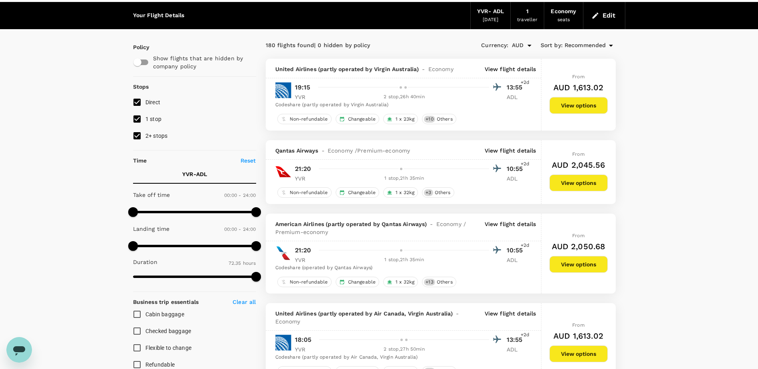
scroll to position [40, 0]
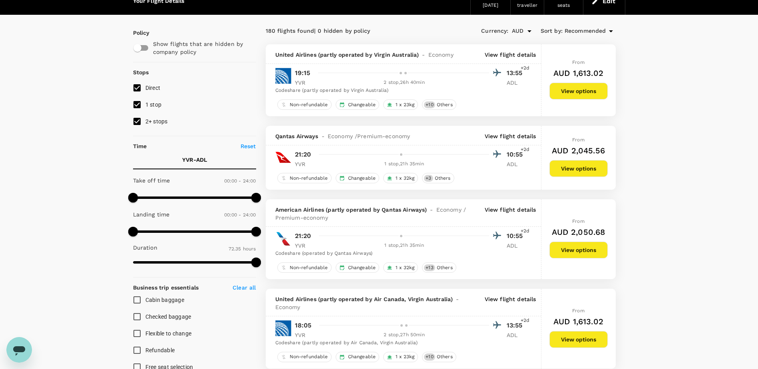
click at [521, 210] on p "View flight details" at bounding box center [510, 214] width 52 height 16
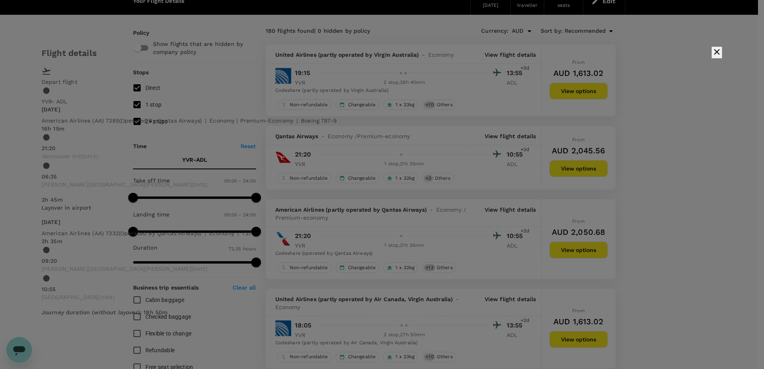
click at [712, 57] on icon "button" at bounding box center [717, 52] width 10 height 10
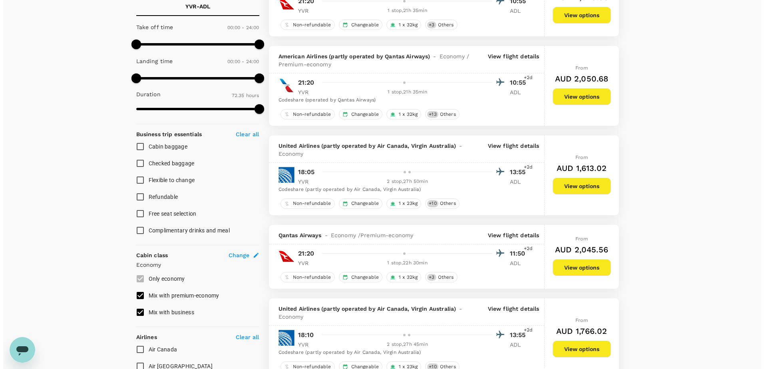
scroll to position [240, 0]
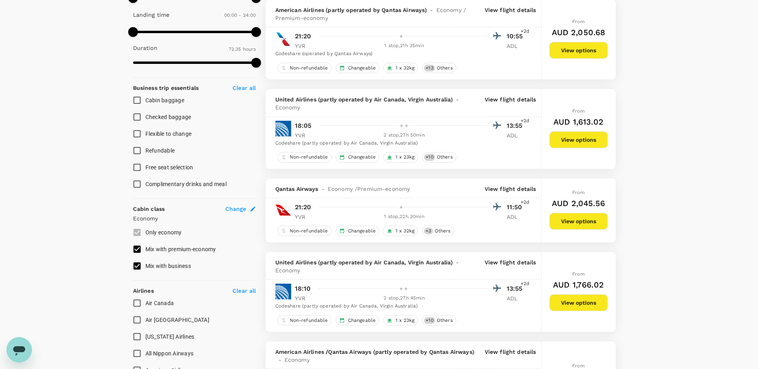
click at [509, 101] on p "View flight details" at bounding box center [510, 103] width 52 height 16
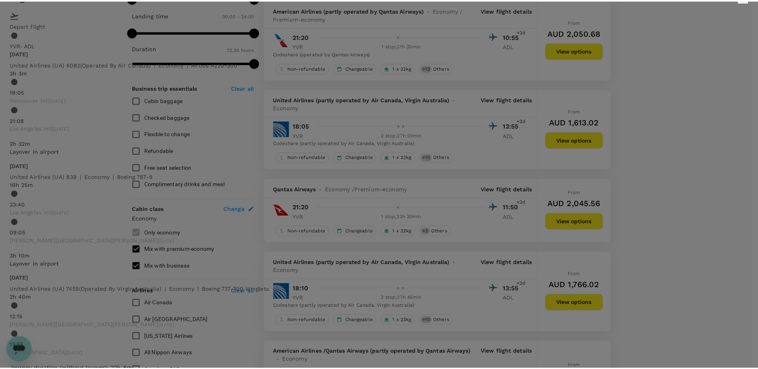
scroll to position [0, 0]
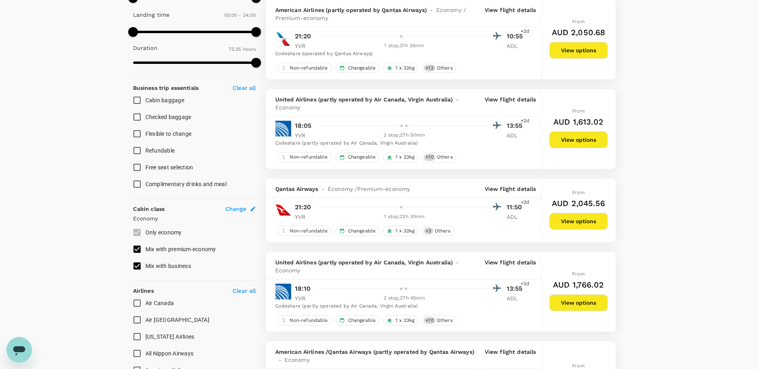
click at [518, 184] on div "Qantas Airways - Economy / Premium-economy View flight details" at bounding box center [403, 189] width 275 height 20
click at [517, 187] on p "View flight details" at bounding box center [510, 189] width 52 height 8
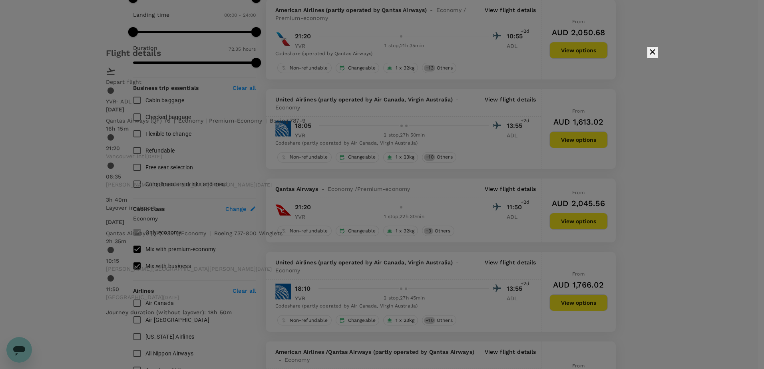
click at [647, 59] on button "button" at bounding box center [652, 52] width 11 height 12
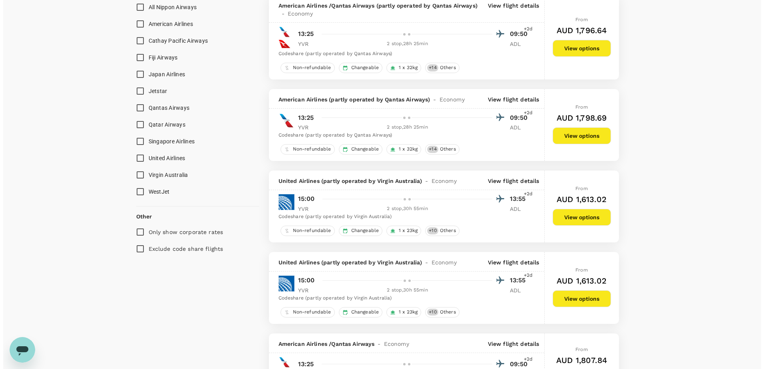
scroll to position [599, 0]
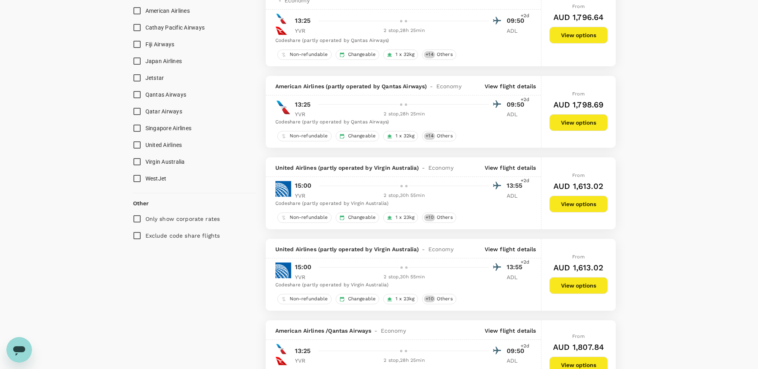
click at [518, 163] on div "United Airlines (partly operated by Virgin Australia) - Economy View flight det…" at bounding box center [403, 167] width 275 height 20
click at [517, 164] on p "View flight details" at bounding box center [510, 168] width 52 height 8
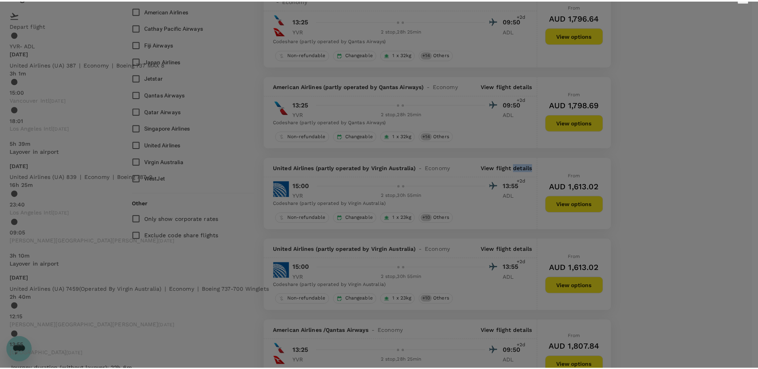
scroll to position [0, 0]
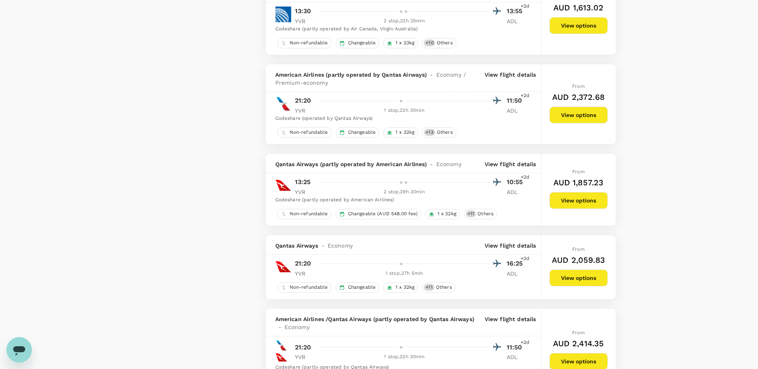
scroll to position [1198, 0]
click at [518, 162] on p "View flight details" at bounding box center [510, 164] width 52 height 8
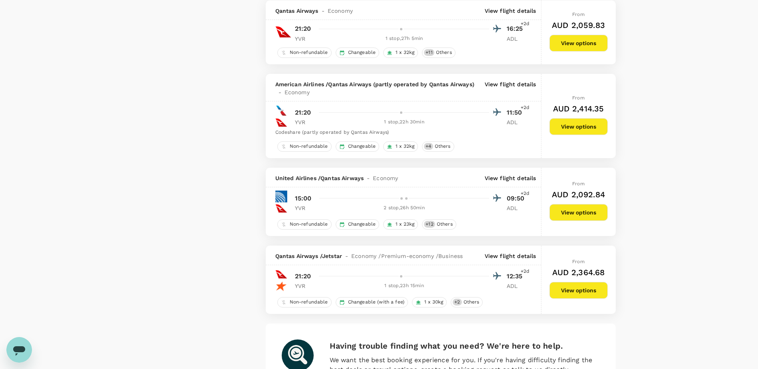
scroll to position [1438, 0]
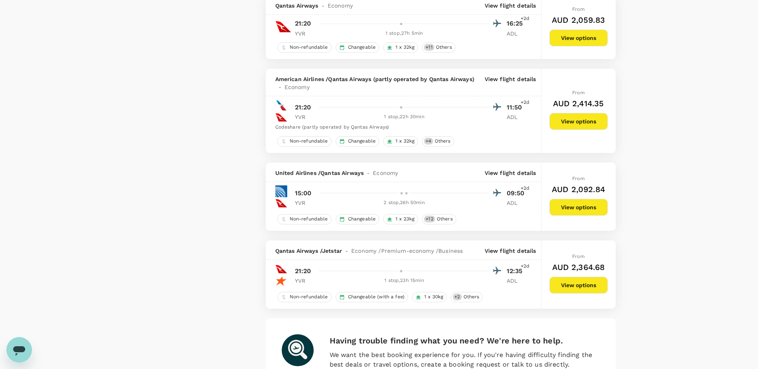
click at [511, 175] on p "View flight details" at bounding box center [510, 173] width 52 height 8
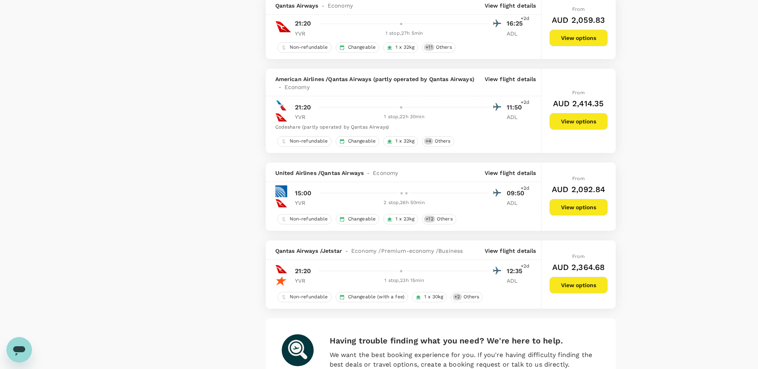
click at [504, 248] on p "View flight details" at bounding box center [510, 251] width 52 height 8
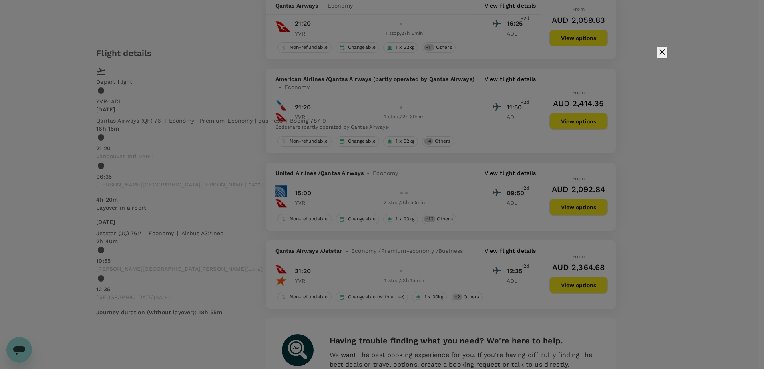
click at [553, 60] on div "Flight details" at bounding box center [381, 53] width 571 height 14
click at [659, 55] on icon "button" at bounding box center [662, 52] width 6 height 6
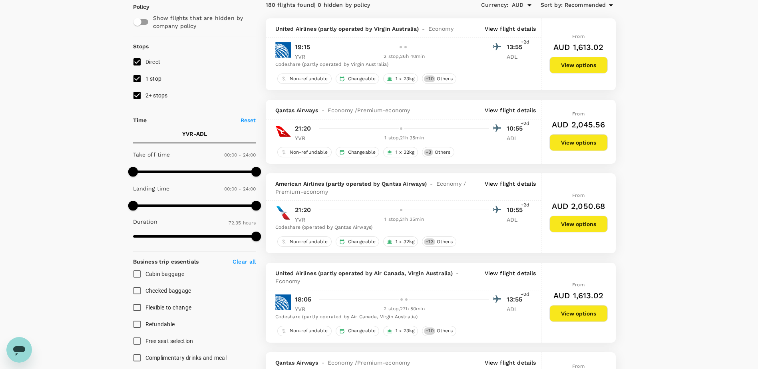
scroll to position [80, 0]
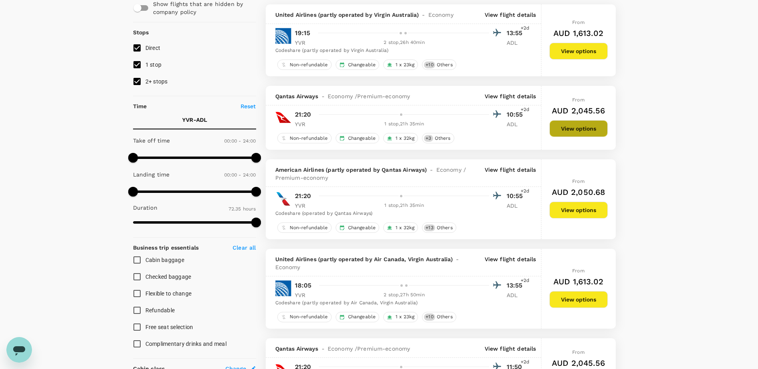
click at [558, 129] on button "View options" at bounding box center [578, 128] width 58 height 17
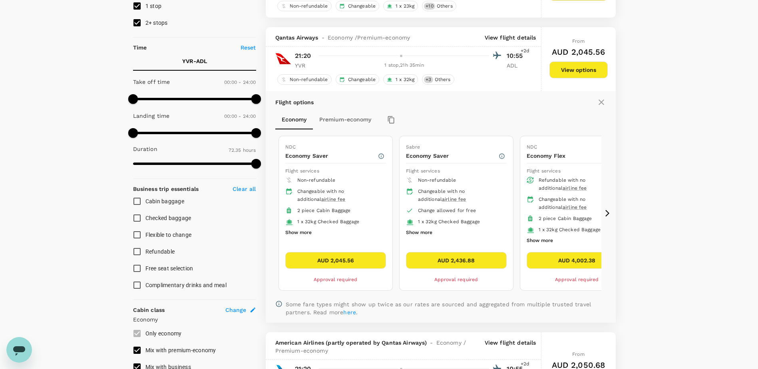
scroll to position [126, 0]
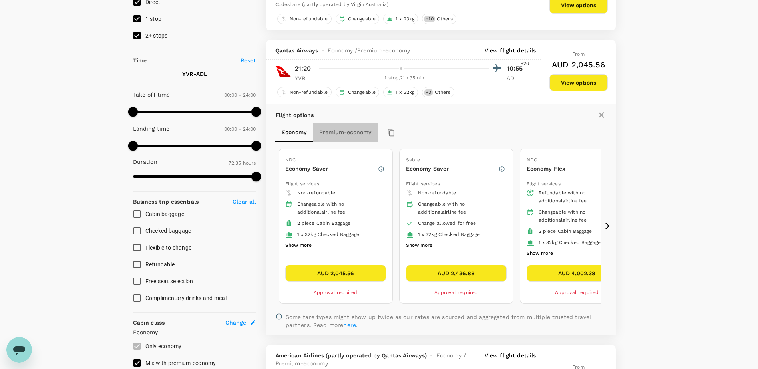
click at [356, 136] on button "Premium-economy" at bounding box center [345, 132] width 65 height 19
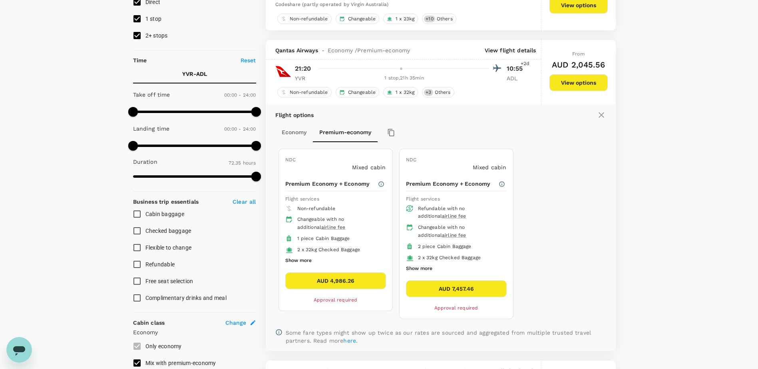
click at [288, 129] on button "Economy" at bounding box center [294, 132] width 38 height 19
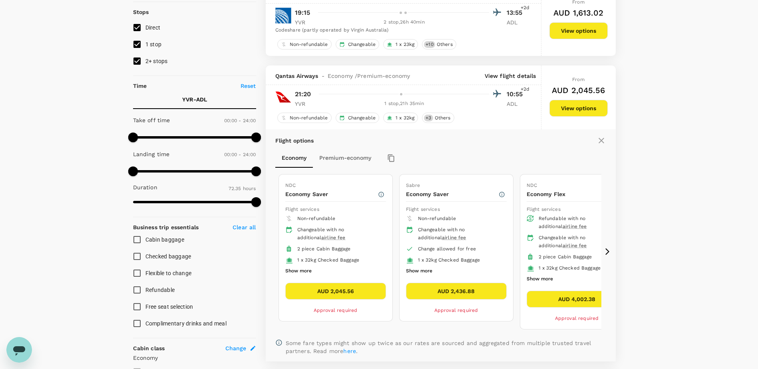
scroll to position [86, 0]
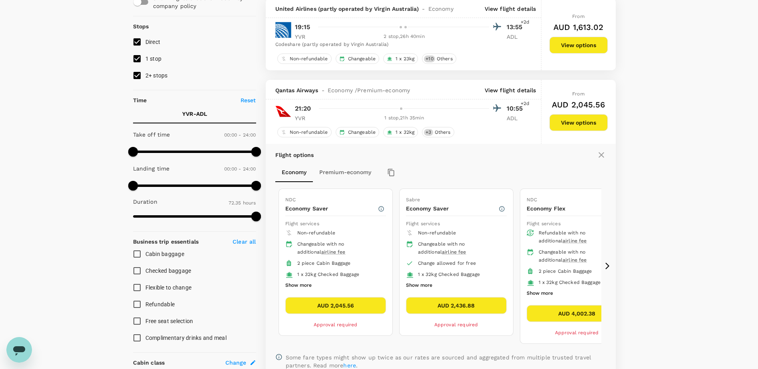
click at [506, 85] on div "Qantas Airways - Economy / Premium-economy View flight details" at bounding box center [403, 90] width 275 height 20
click at [508, 87] on p "View flight details" at bounding box center [510, 90] width 52 height 8
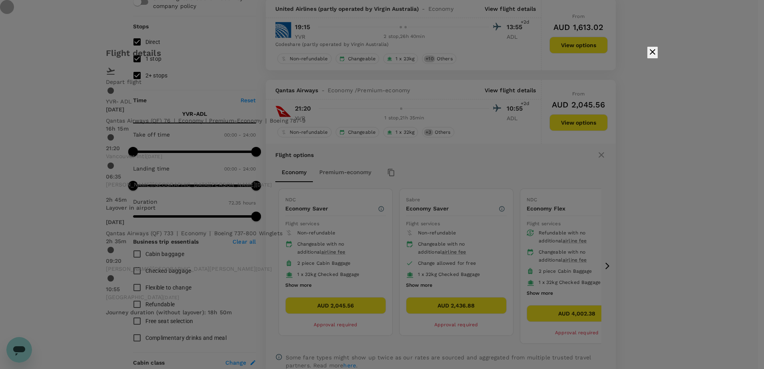
click at [647, 57] on icon "button" at bounding box center [652, 52] width 10 height 10
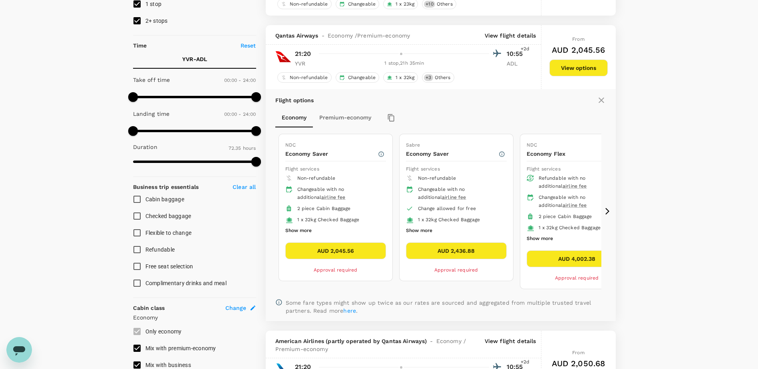
scroll to position [120, 0]
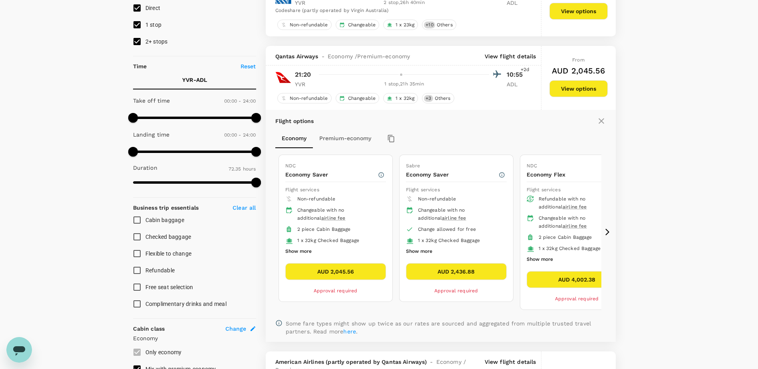
click at [308, 248] on button "Show more" at bounding box center [298, 251] width 26 height 10
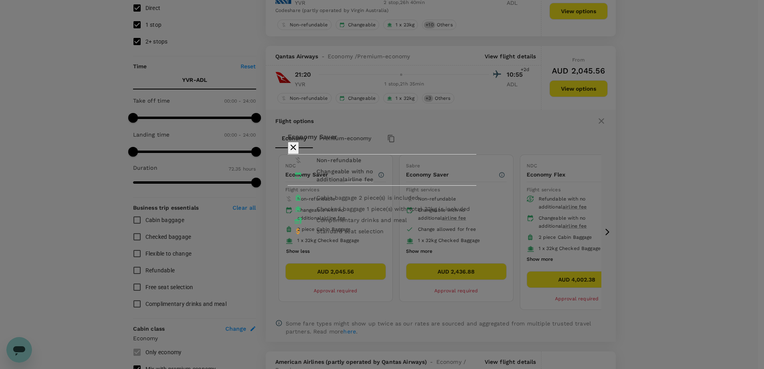
click at [298, 143] on icon "button" at bounding box center [293, 148] width 10 height 10
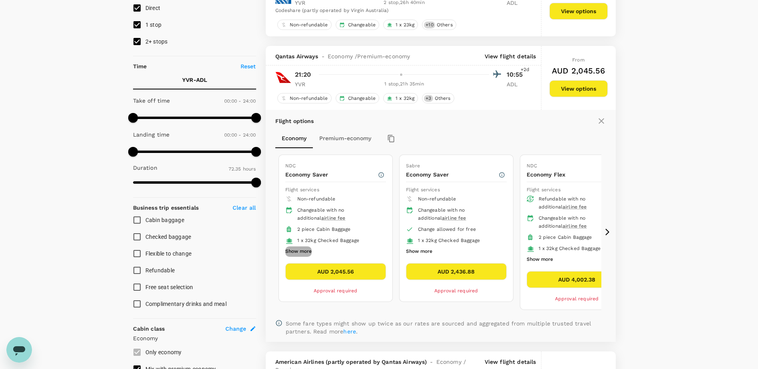
click at [293, 251] on button "Show more" at bounding box center [298, 251] width 26 height 10
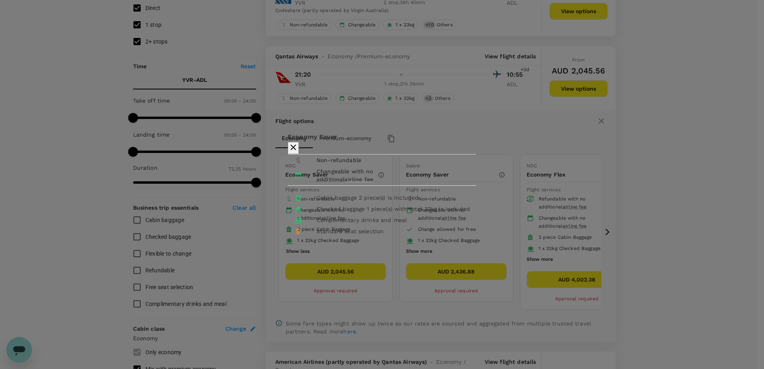
click at [298, 143] on icon "button" at bounding box center [293, 148] width 10 height 10
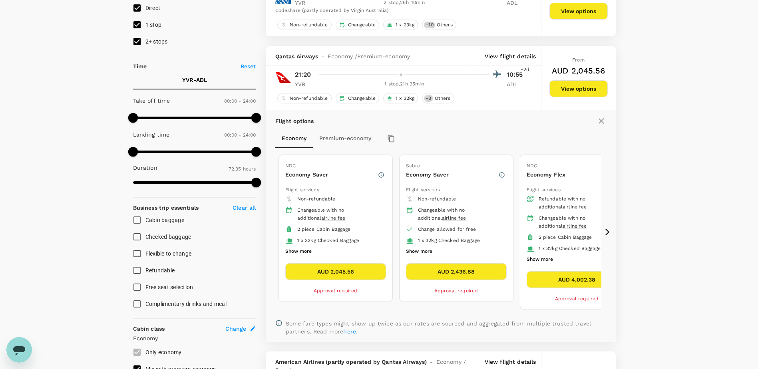
click at [423, 250] on button "Show more" at bounding box center [419, 251] width 26 height 10
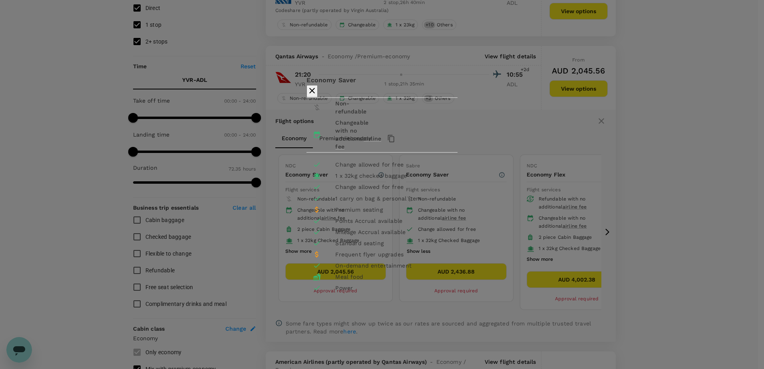
click at [317, 86] on icon "button" at bounding box center [312, 91] width 10 height 10
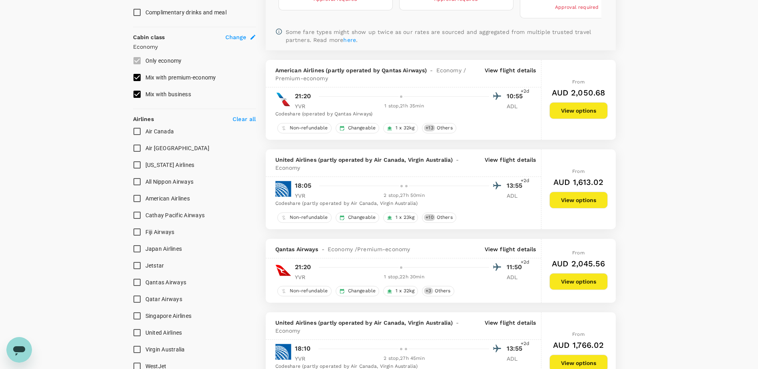
scroll to position [439, 0]
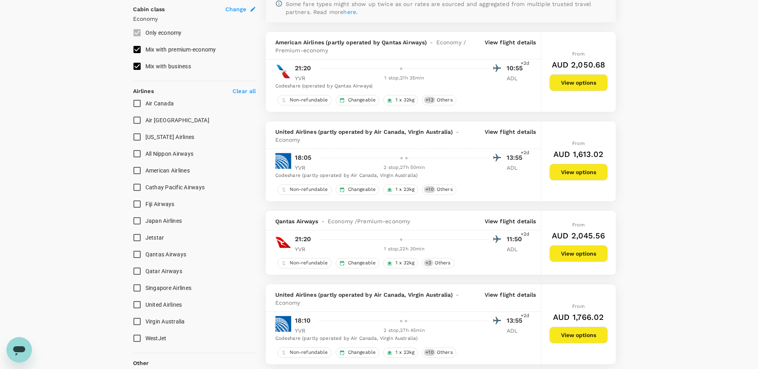
click at [514, 220] on p "View flight details" at bounding box center [510, 221] width 52 height 8
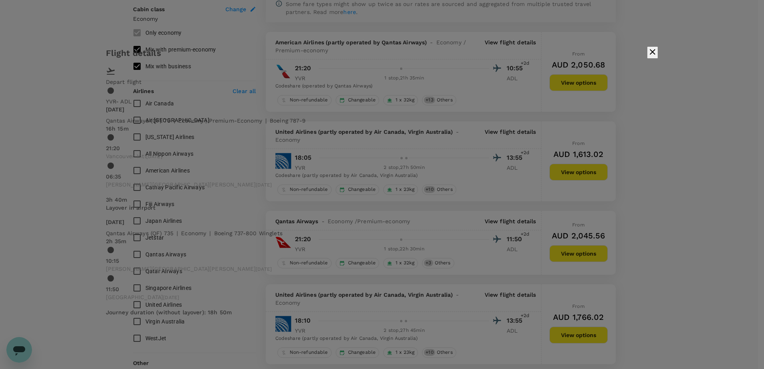
click at [647, 59] on button "button" at bounding box center [652, 52] width 11 height 12
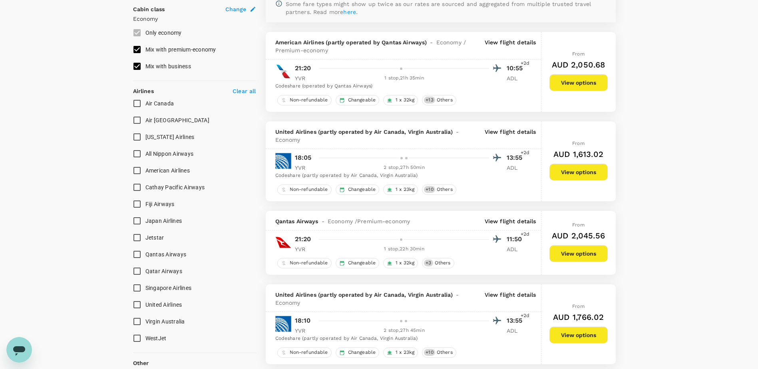
click at [567, 252] on button "View options" at bounding box center [578, 253] width 58 height 17
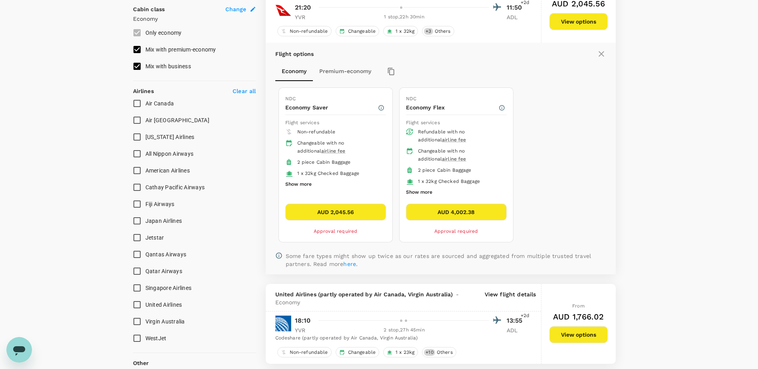
scroll to position [418, 0]
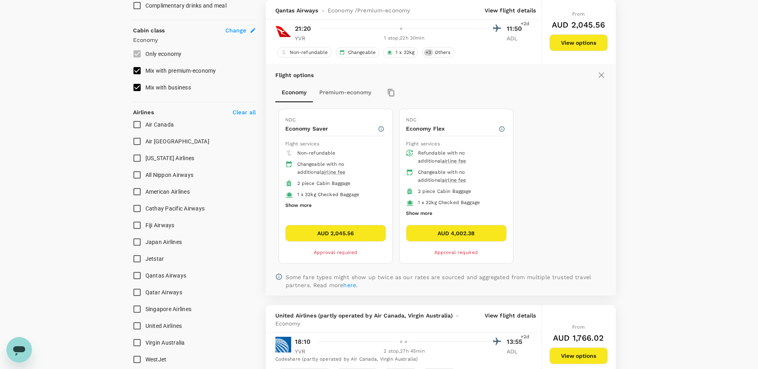
click at [301, 199] on li "1 x 32kg Checked Baggage" at bounding box center [335, 194] width 101 height 11
click at [300, 204] on button "Show more" at bounding box center [298, 205] width 26 height 10
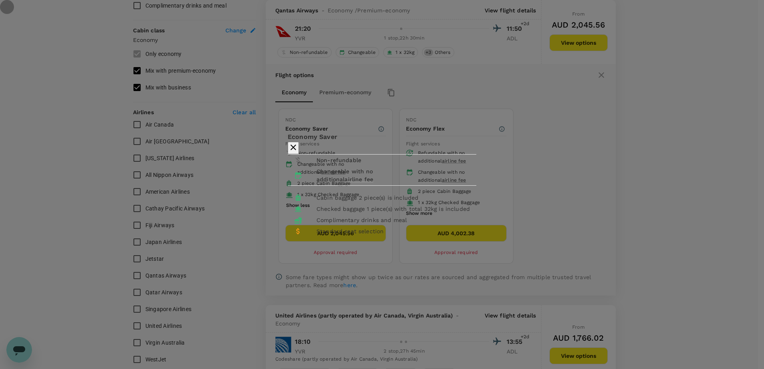
click at [298, 143] on icon "button" at bounding box center [293, 148] width 10 height 10
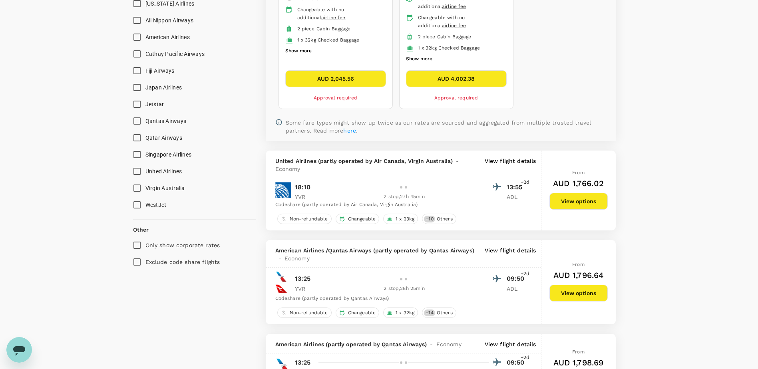
scroll to position [618, 0]
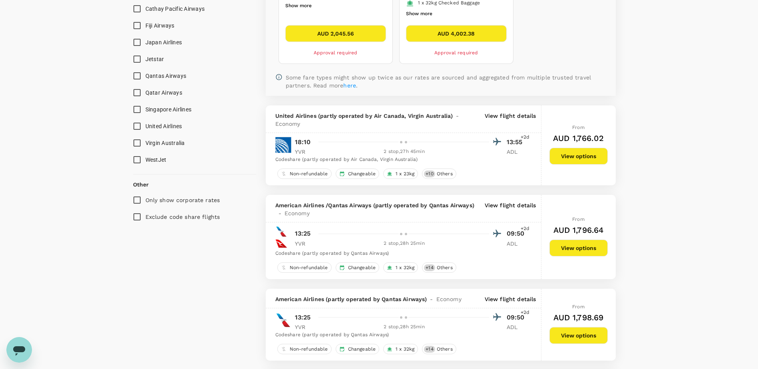
click at [500, 209] on p "View flight details" at bounding box center [510, 209] width 52 height 16
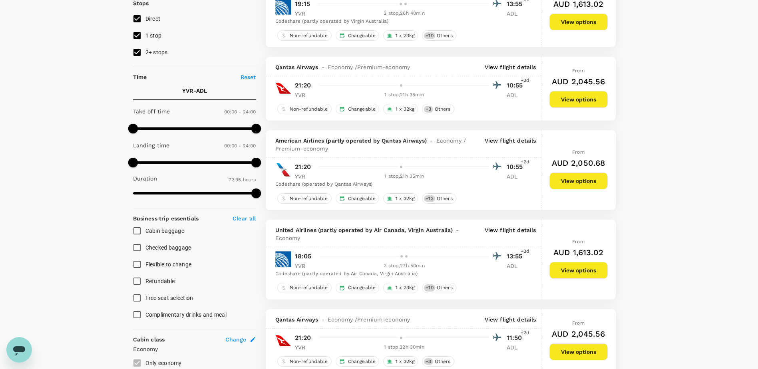
scroll to position [179, 0]
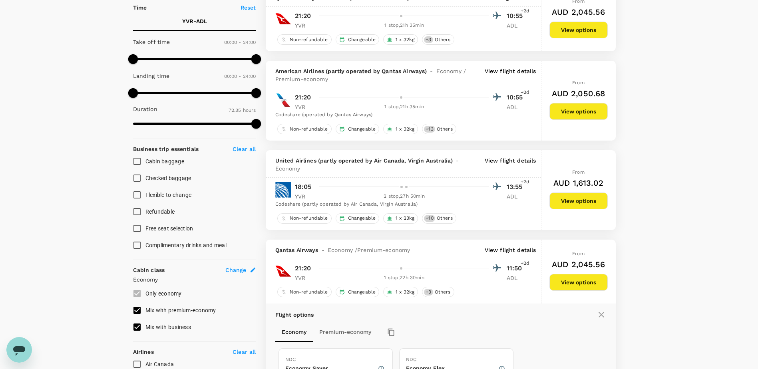
click at [501, 248] on p "View flight details" at bounding box center [510, 250] width 52 height 8
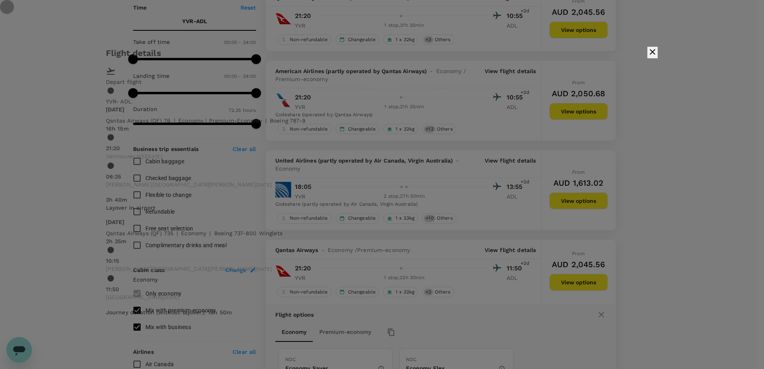
click at [647, 59] on button "button" at bounding box center [652, 52] width 11 height 12
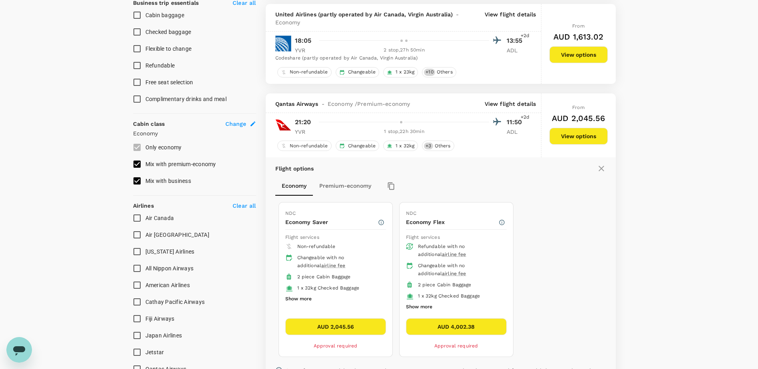
scroll to position [338, 0]
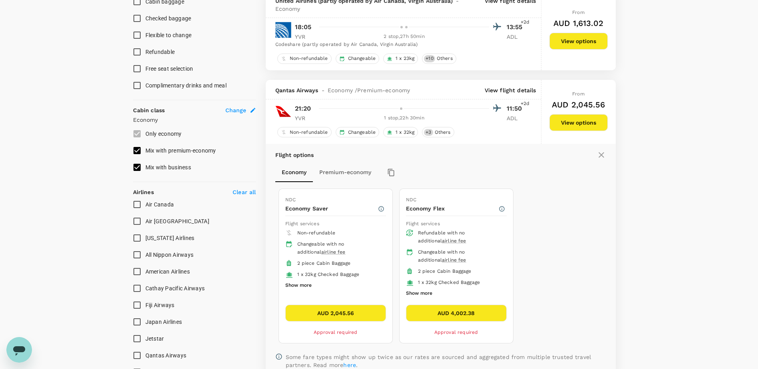
click at [344, 170] on button "Premium-economy" at bounding box center [345, 172] width 65 height 19
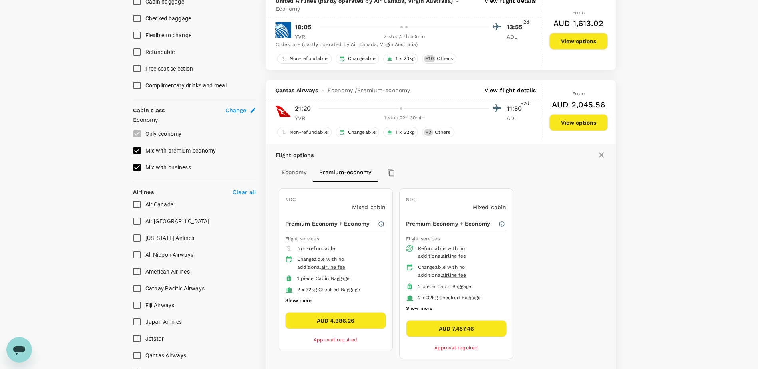
click at [296, 175] on button "Economy" at bounding box center [294, 172] width 38 height 19
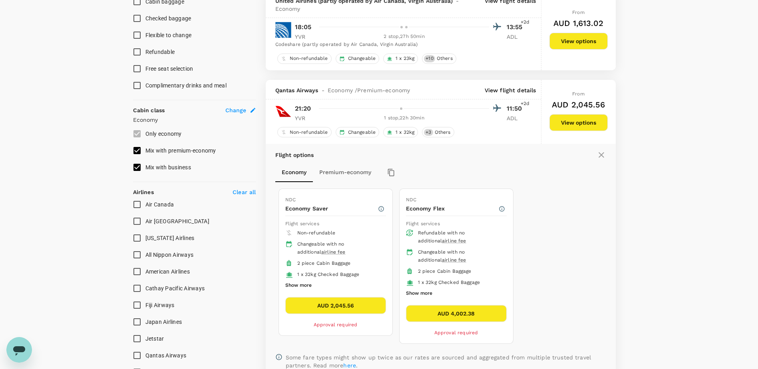
click at [336, 176] on button "Premium-economy" at bounding box center [345, 172] width 65 height 19
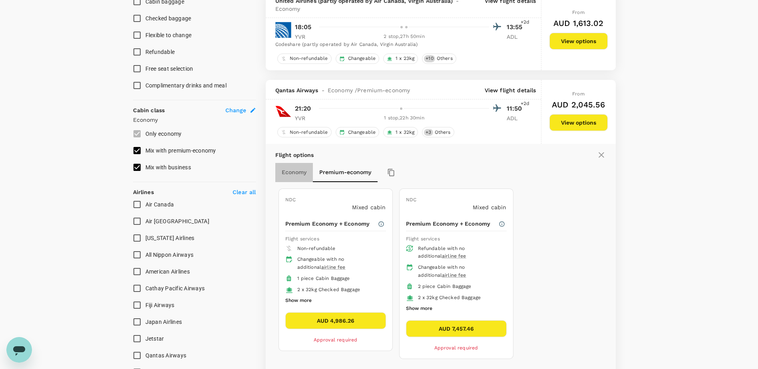
click at [297, 171] on button "Economy" at bounding box center [294, 172] width 38 height 19
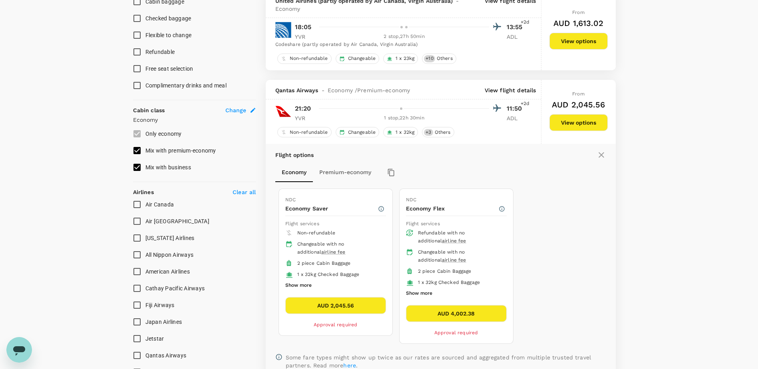
click at [501, 91] on p "View flight details" at bounding box center [510, 90] width 52 height 8
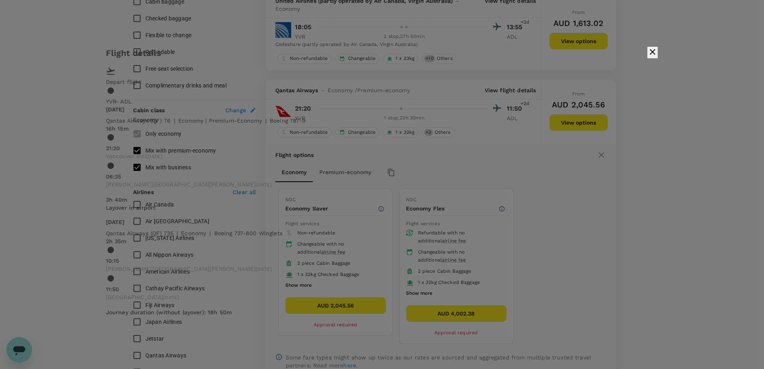
click at [647, 57] on icon "button" at bounding box center [652, 52] width 10 height 10
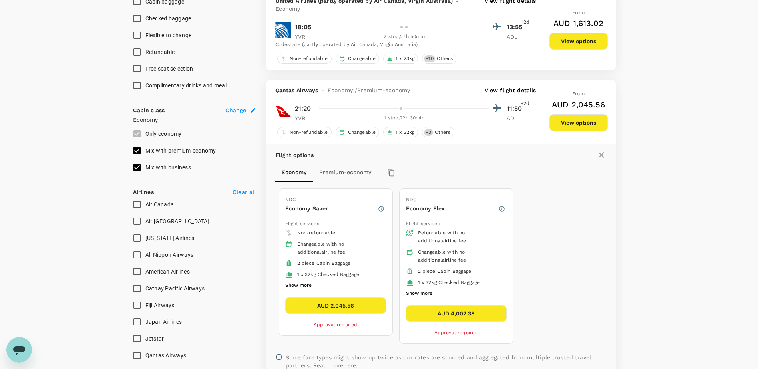
click at [349, 302] on button "AUD 2,045.56" at bounding box center [335, 305] width 101 height 17
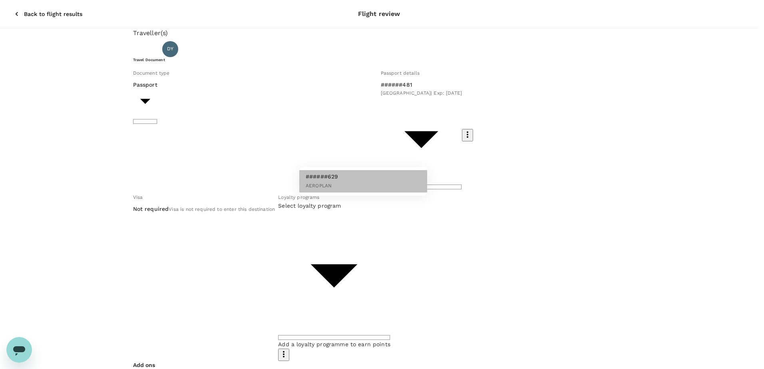
click at [348, 187] on li "######629 AEROPLAN" at bounding box center [363, 181] width 128 height 22
type input "cc060926-4667-4dcd-907f-981f4ad1b76b"
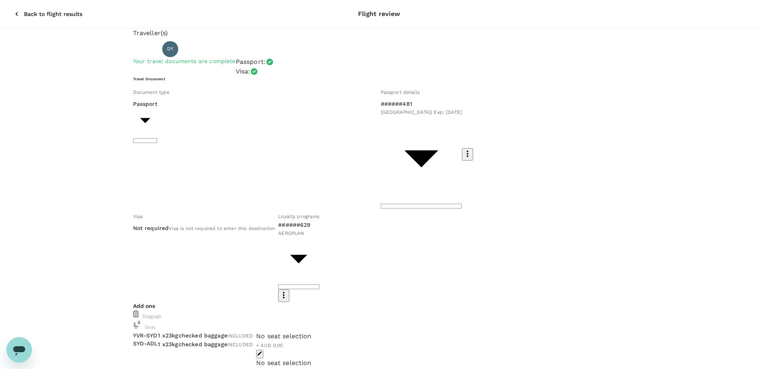
click at [263, 350] on button "button" at bounding box center [259, 354] width 7 height 8
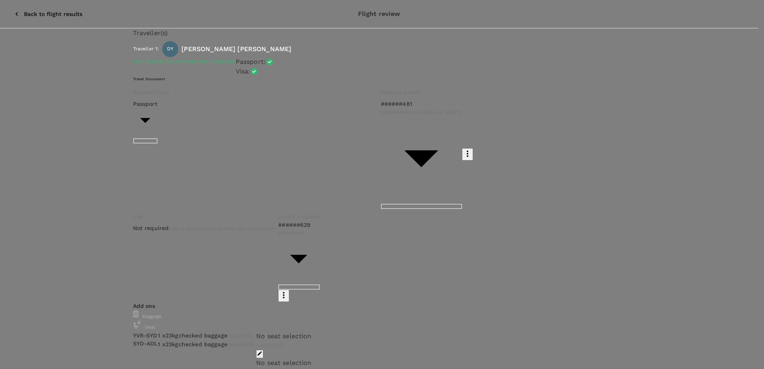
click at [173, 133] on p "Select" at bounding box center [125, 137] width 95 height 8
click at [200, 133] on p "Select" at bounding box center [153, 137] width 95 height 8
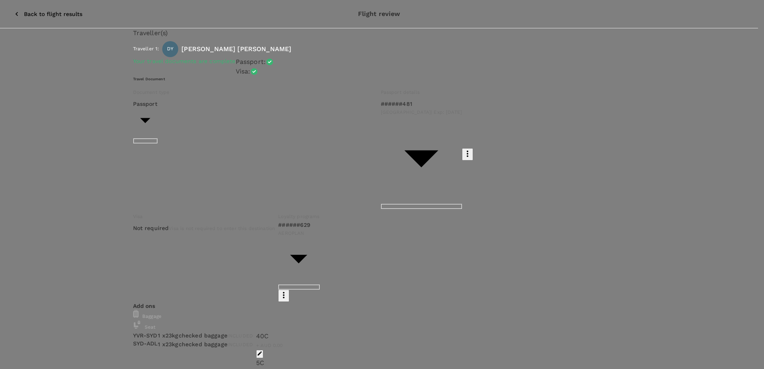
drag, startPoint x: 743, startPoint y: 359, endPoint x: 620, endPoint y: 336, distance: 125.6
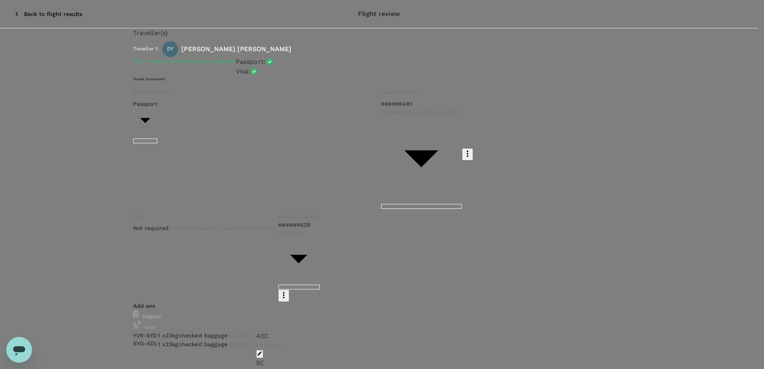
type input "9c4289b1-14a3-4119-8736-521306e5ca8f"
click at [167, 294] on input "radio" at bounding box center [382, 184] width 764 height 369
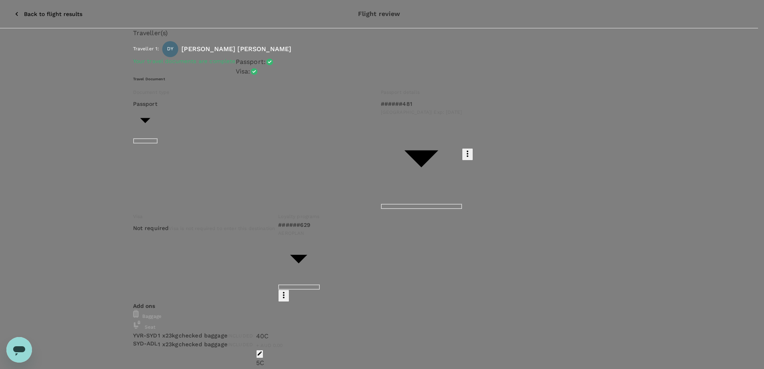
radio input "true"
radio input "false"
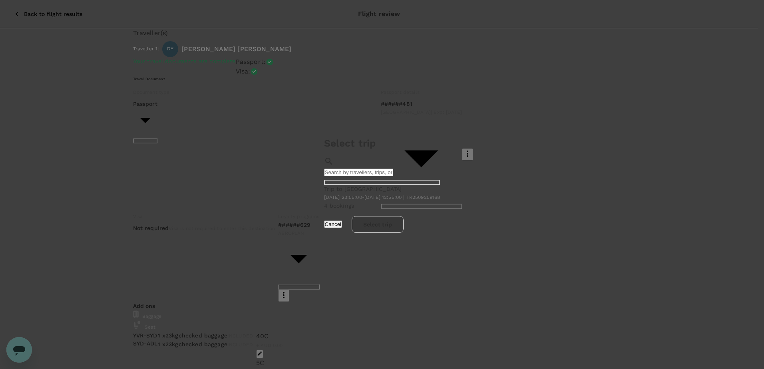
click at [344, 185] on div "Trip to Adelaide 2025-10-31 23:55:00 - 2025-11-03 12:55:00 | TR2509259168" at bounding box center [382, 193] width 116 height 17
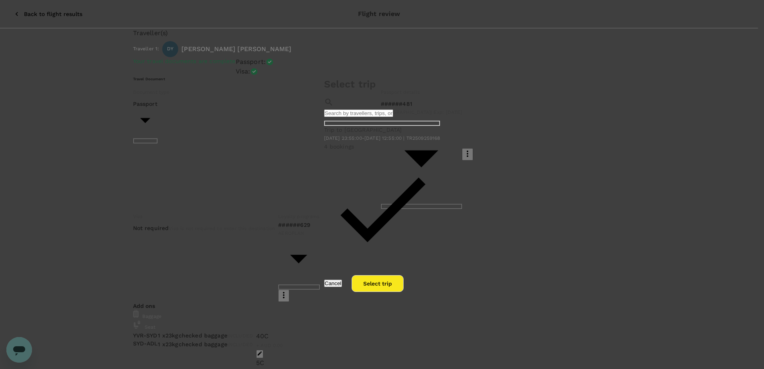
click at [403, 275] on button "Select trip" at bounding box center [377, 283] width 52 height 17
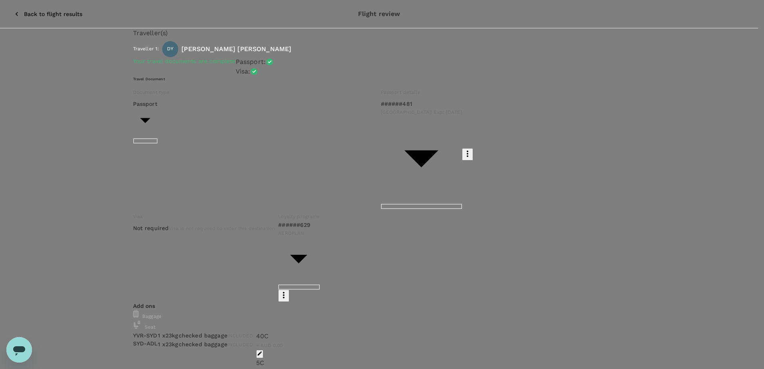
scroll to position [0, 0]
type textarea "A"
type textarea "O"
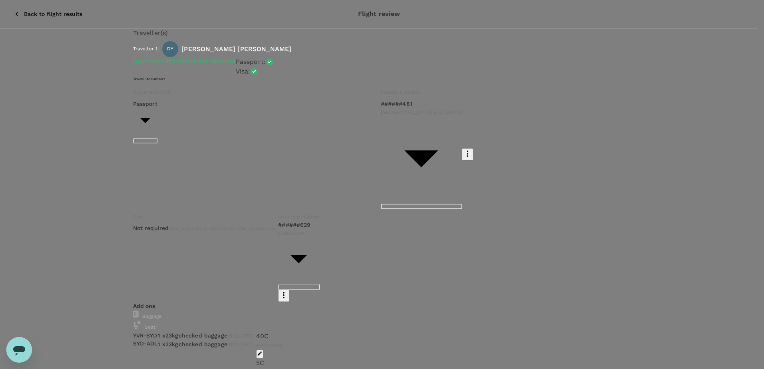
type textarea "Alternative for Vancouver->Adelaide."
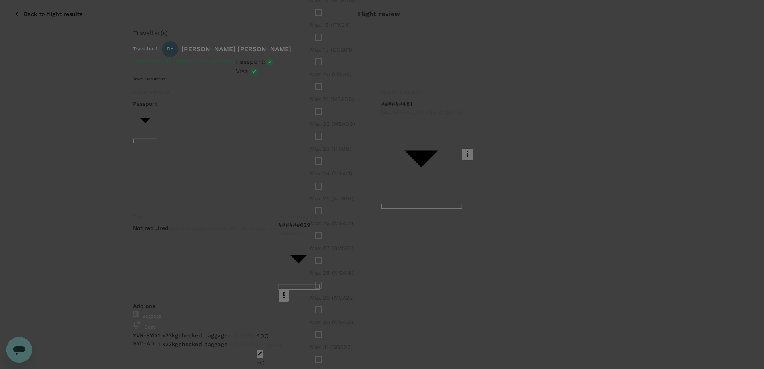
scroll to position [915, 0]
checkbox input "true"
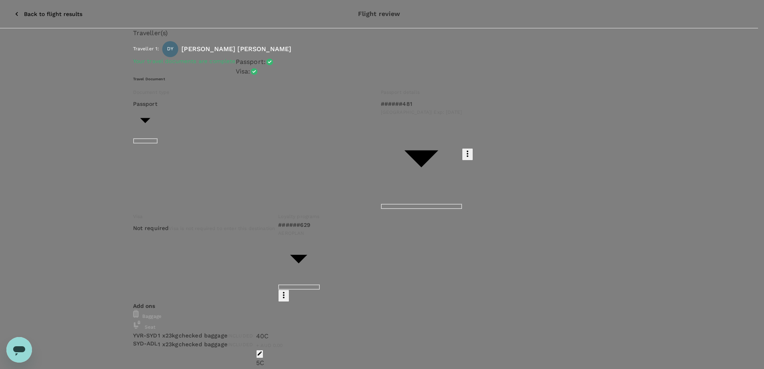
scroll to position [0, 0]
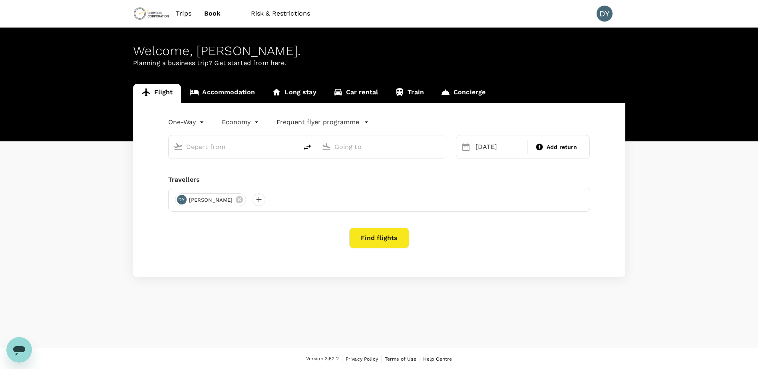
type input "Vancouver Intl (YVR)"
type input "Adelaide (ADL)"
type input "Vancouver Intl (YVR)"
type input "Adelaide (ADL)"
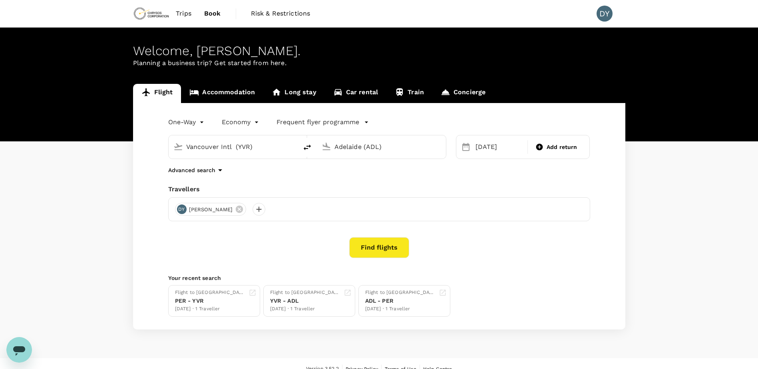
click at [308, 147] on icon "delete" at bounding box center [307, 148] width 10 height 10
type input "Adelaide (ADL)"
type input "Vancouver Intl (YVR)"
click at [266, 150] on input "Adelaide (ADL)" at bounding box center [233, 147] width 95 height 12
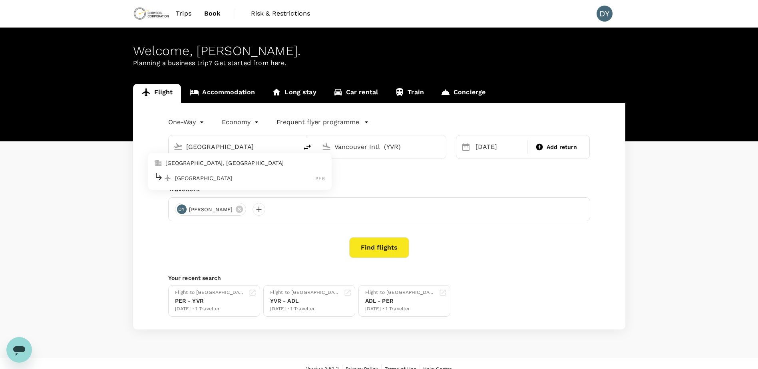
click at [242, 179] on p "[GEOGRAPHIC_DATA]" at bounding box center [245, 178] width 141 height 8
type input "Perth (PER)"
click at [506, 151] on div "01 Nov" at bounding box center [499, 147] width 54 height 16
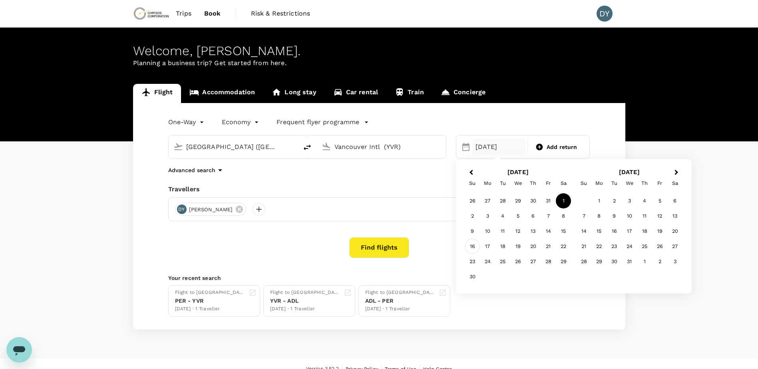
click at [472, 240] on div "16" at bounding box center [471, 246] width 15 height 15
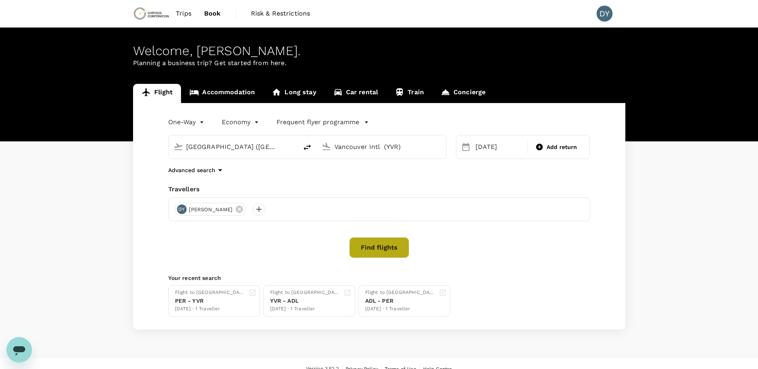
click at [388, 249] on button "Find flights" at bounding box center [379, 247] width 60 height 21
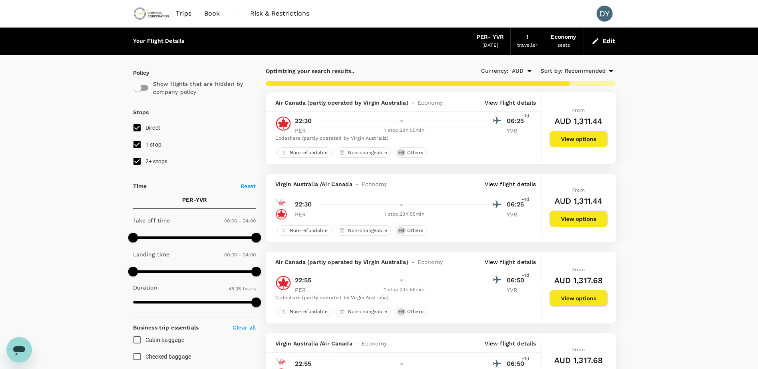
click at [517, 186] on p "View flight details" at bounding box center [510, 184] width 52 height 8
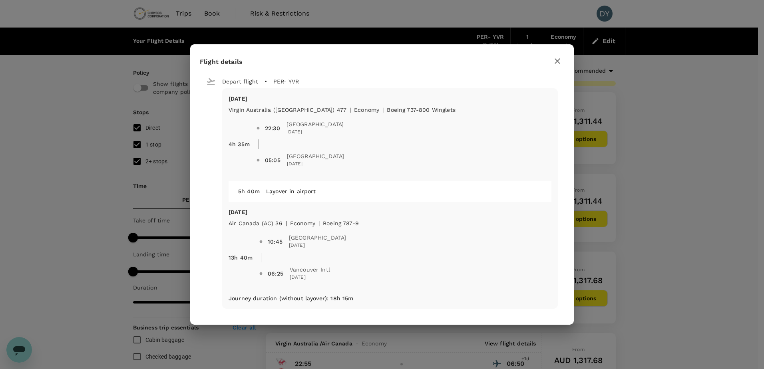
click at [555, 65] on icon "button" at bounding box center [557, 61] width 10 height 10
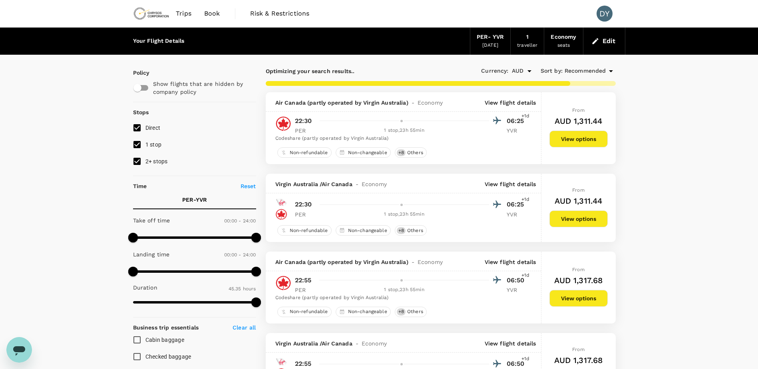
click at [594, 218] on button "View options" at bounding box center [578, 218] width 58 height 17
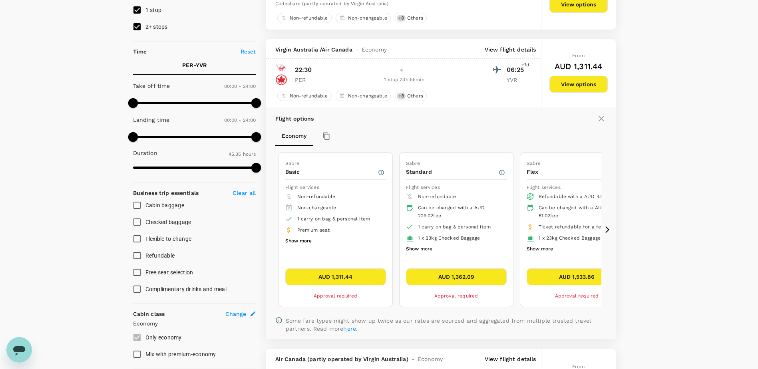
scroll to position [174, 0]
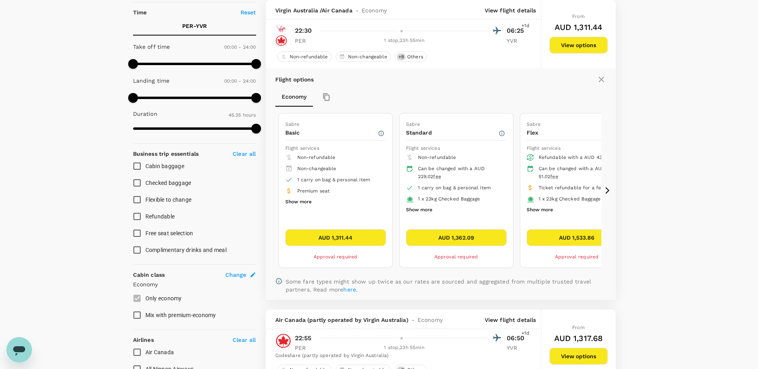
click at [606, 190] on icon at bounding box center [607, 191] width 8 height 8
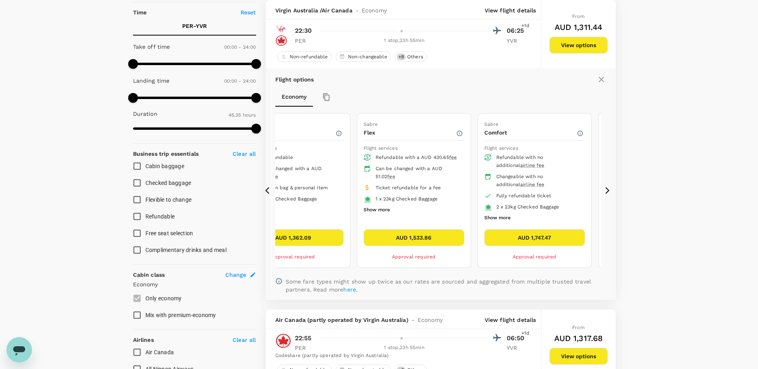
type input "4155"
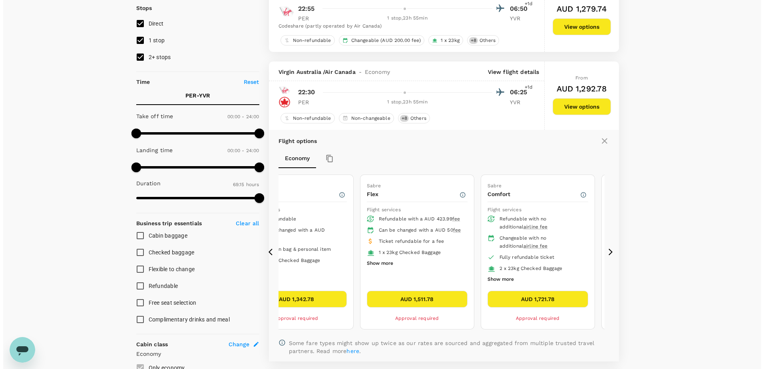
scroll to position [94, 0]
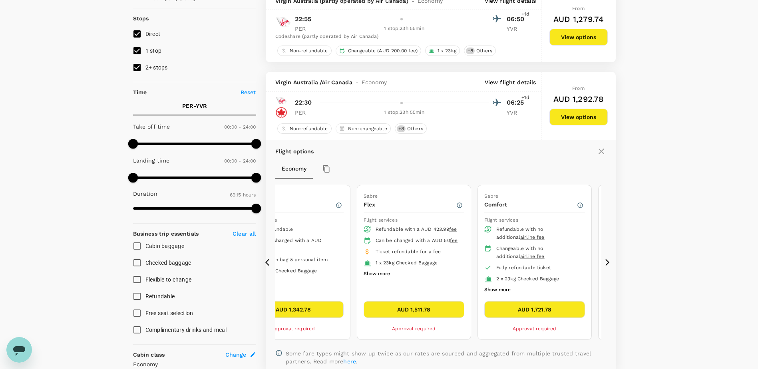
click at [495, 84] on p "View flight details" at bounding box center [510, 82] width 52 height 8
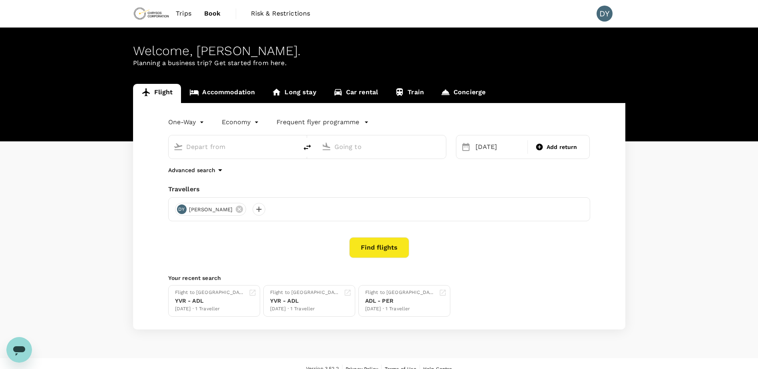
type input "[GEOGRAPHIC_DATA] ([GEOGRAPHIC_DATA])"
type input "Vancouver Intl (YVR)"
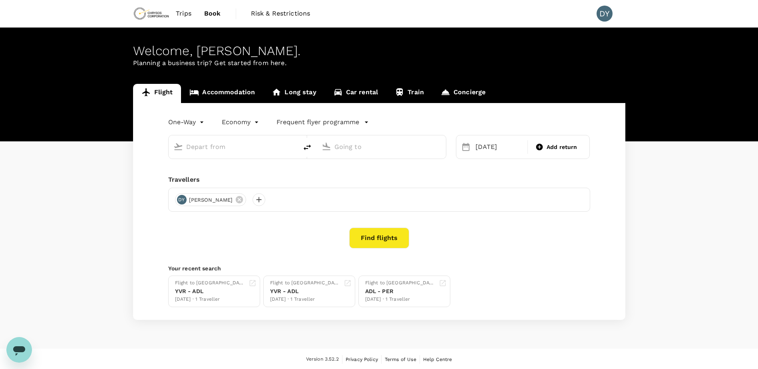
type input "[GEOGRAPHIC_DATA] ([GEOGRAPHIC_DATA])"
type input "Vancouver Intl (YVR)"
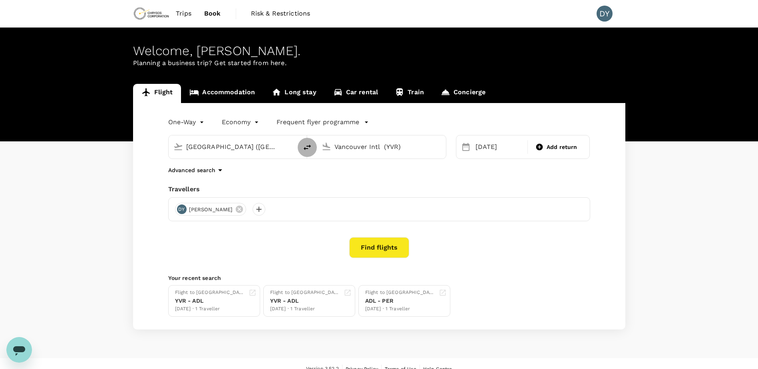
click at [308, 147] on icon "delete" at bounding box center [307, 148] width 10 height 10
type input "Vancouver Intl (YVR)"
type input "[GEOGRAPHIC_DATA] ([GEOGRAPHIC_DATA])"
click at [267, 148] on input "Vancouver Intl (YVR)" at bounding box center [233, 147] width 95 height 12
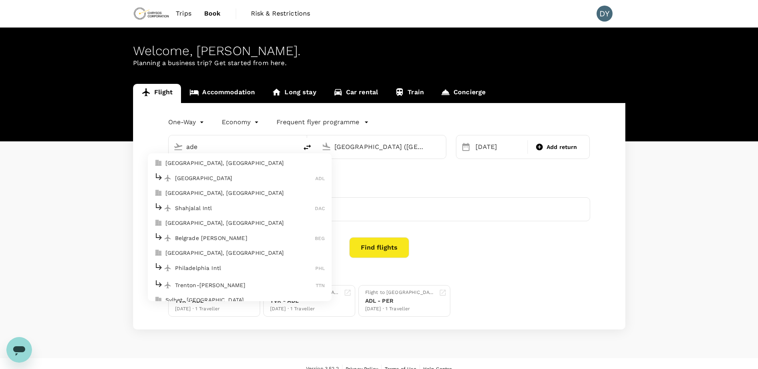
click at [235, 173] on div "Adelaide ADL" at bounding box center [239, 178] width 171 height 12
type input "Adelaide (ADL)"
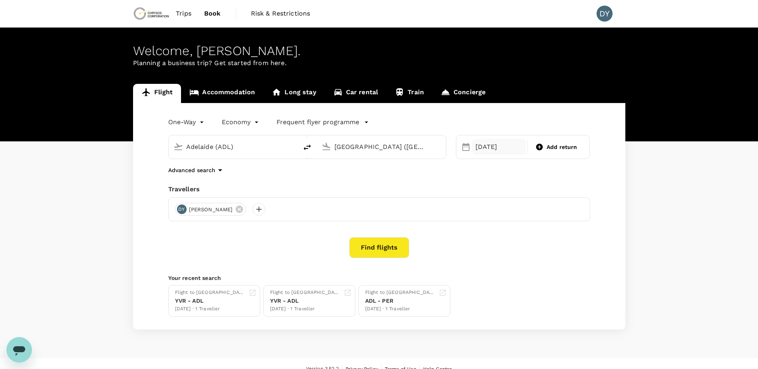
click at [502, 147] on div "[DATE]" at bounding box center [499, 147] width 54 height 16
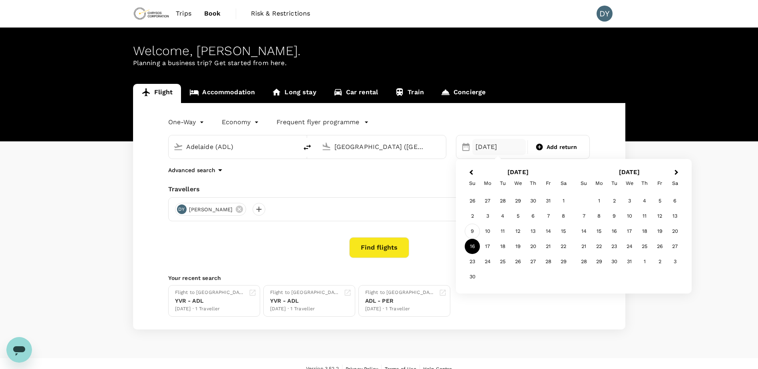
click at [476, 233] on div "9" at bounding box center [471, 231] width 15 height 15
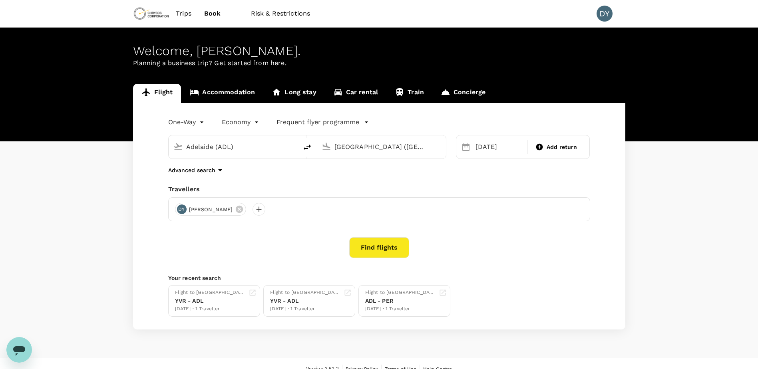
click at [367, 251] on button "Find flights" at bounding box center [379, 247] width 60 height 21
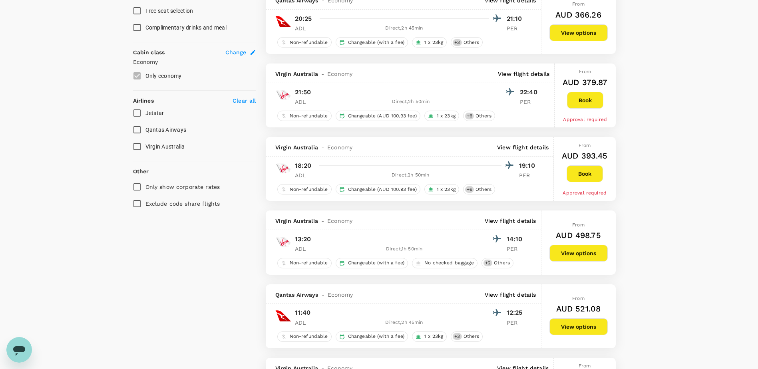
scroll to position [399, 0]
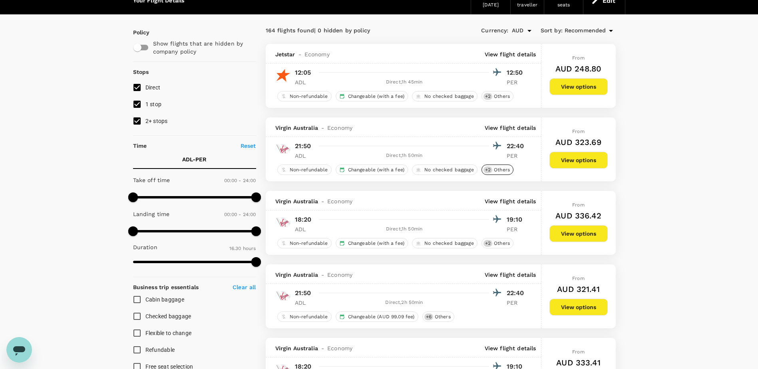
scroll to position [40, 0]
click at [561, 234] on button "View options" at bounding box center [578, 234] width 58 height 17
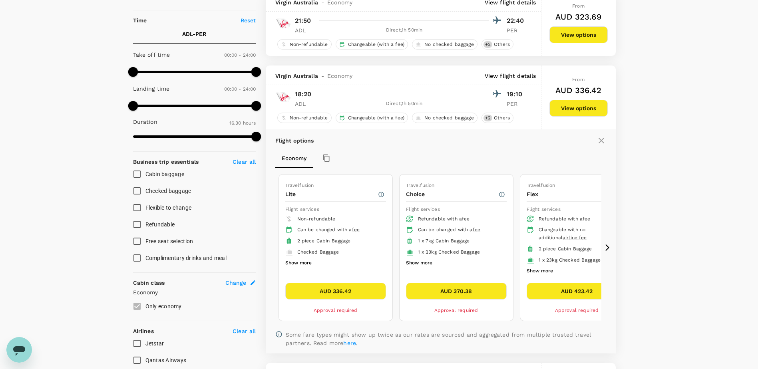
scroll to position [151, 0]
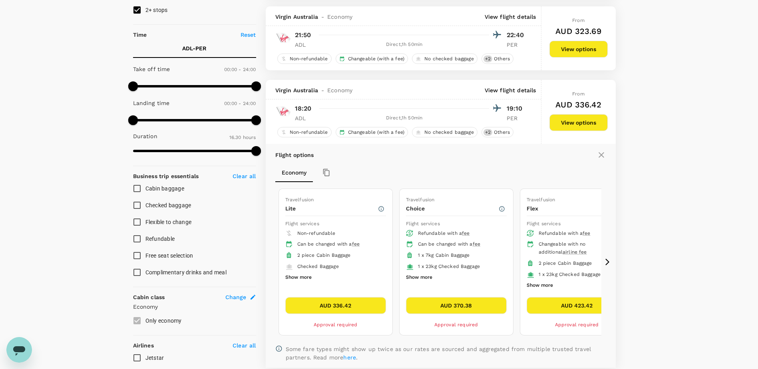
click at [608, 264] on icon at bounding box center [607, 262] width 8 height 8
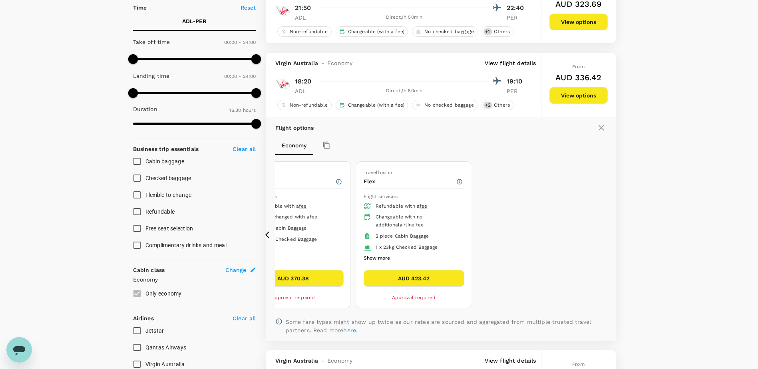
scroll to position [191, 0]
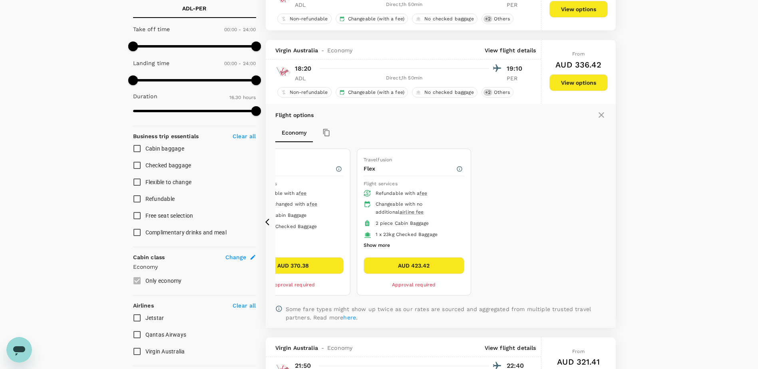
click at [268, 221] on icon at bounding box center [269, 222] width 8 height 8
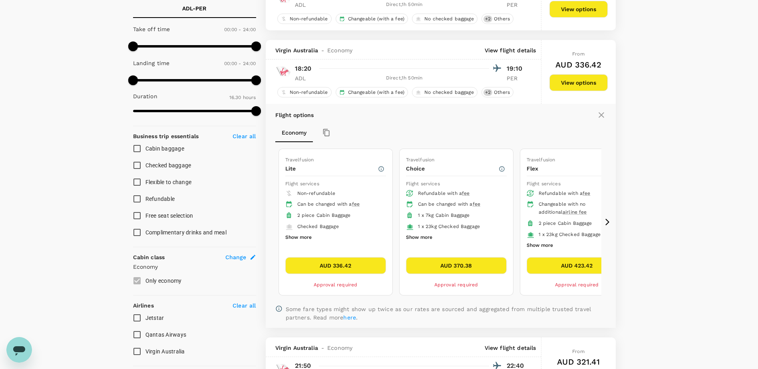
click at [609, 225] on icon at bounding box center [607, 222] width 8 height 8
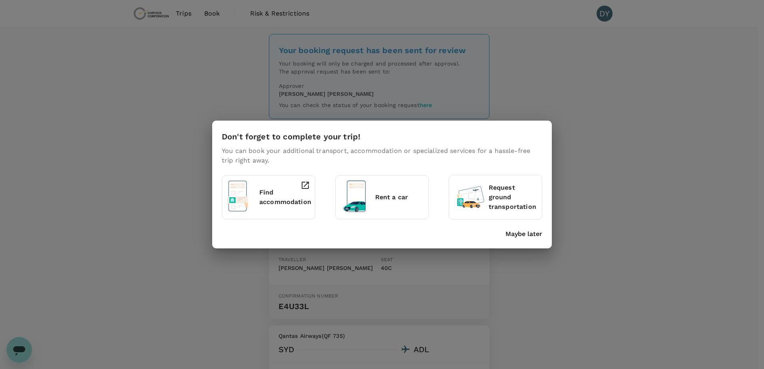
click at [535, 231] on p "Maybe later" at bounding box center [523, 234] width 37 height 10
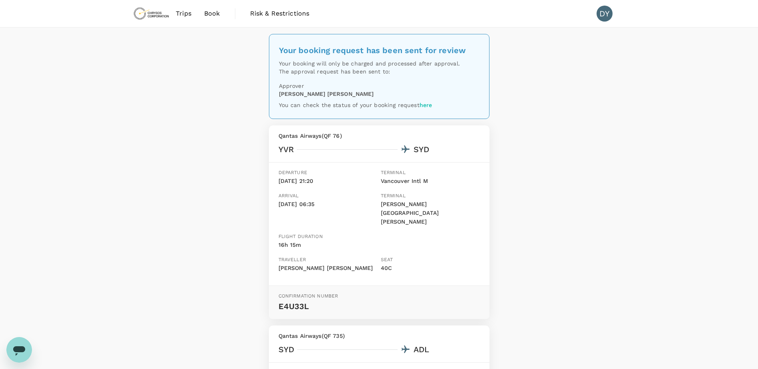
click at [188, 13] on span "Trips" at bounding box center [184, 14] width 16 height 10
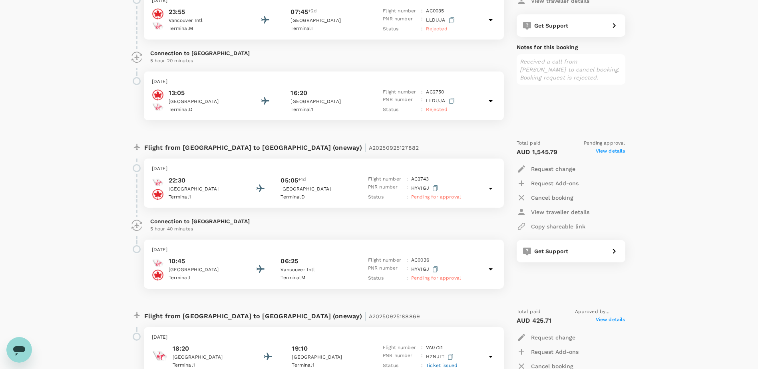
scroll to position [80, 0]
